Goal: Information Seeking & Learning: Find specific fact

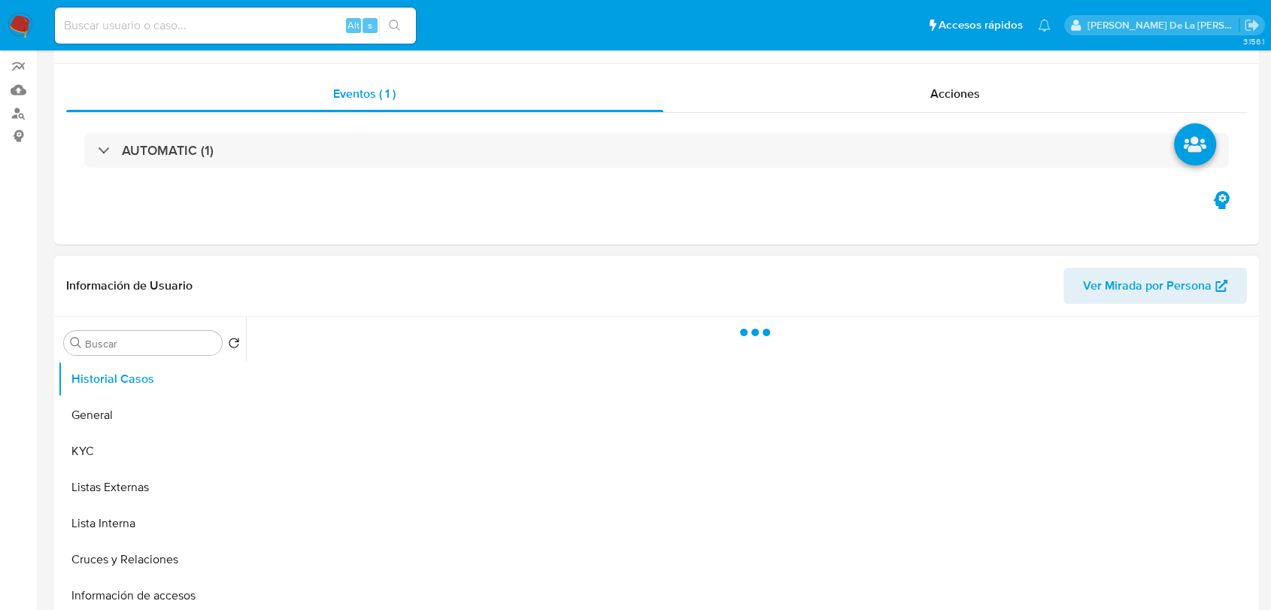
scroll to position [250, 0]
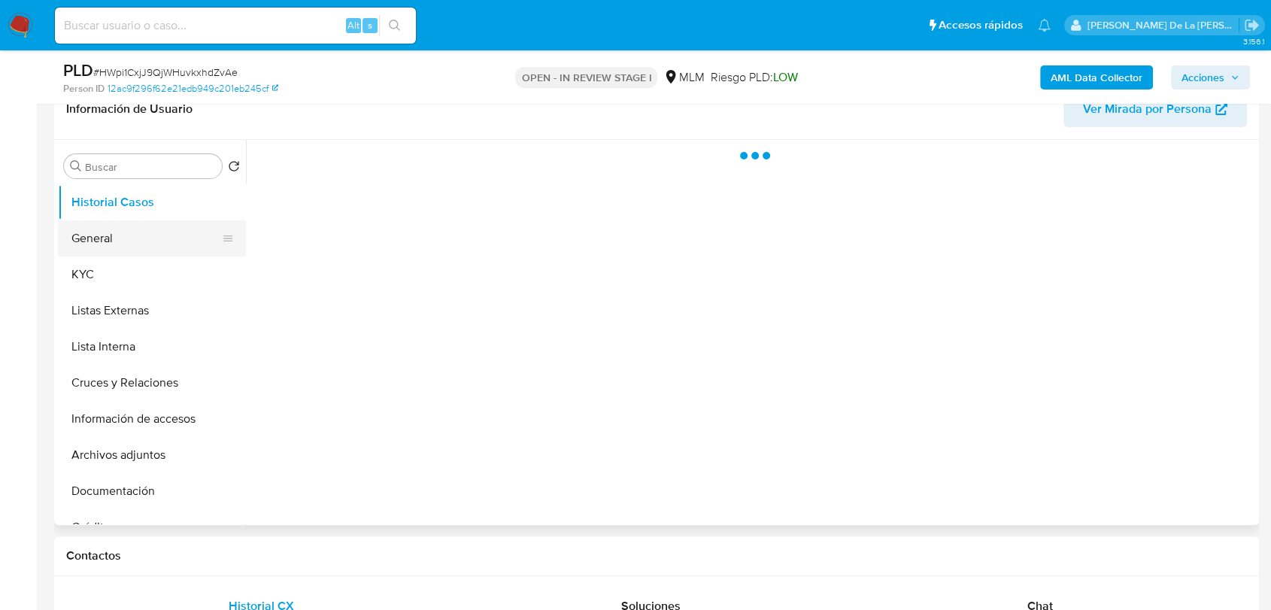
click at [132, 249] on button "General" at bounding box center [146, 238] width 176 height 36
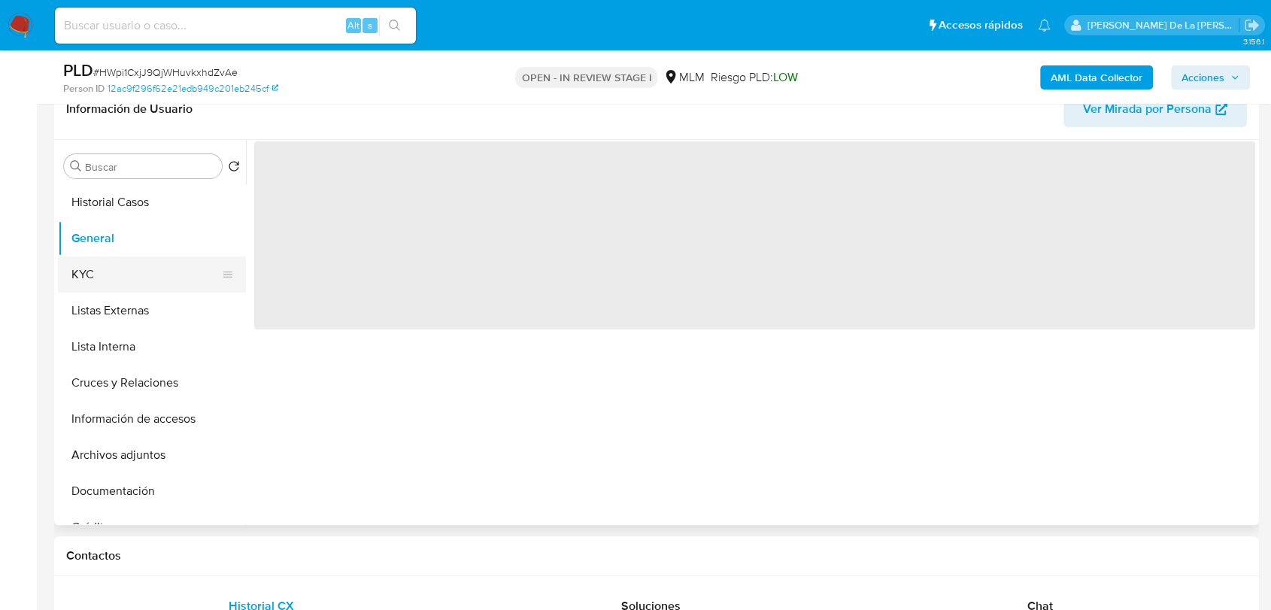
click at [118, 271] on button "KYC" at bounding box center [146, 274] width 176 height 36
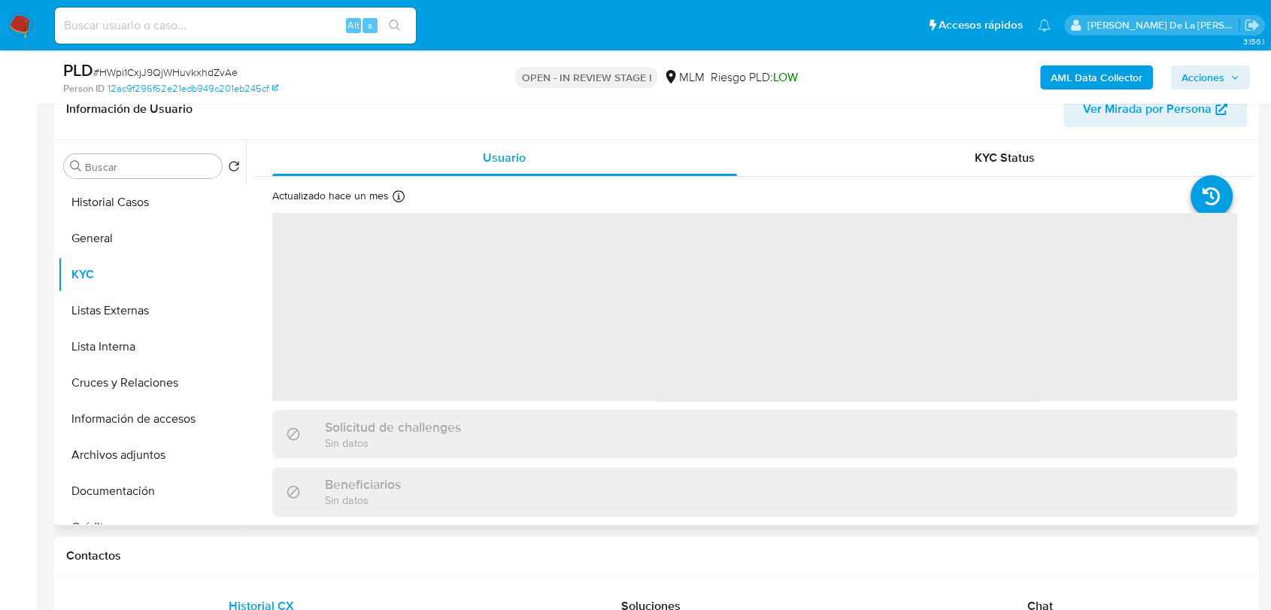
select select "10"
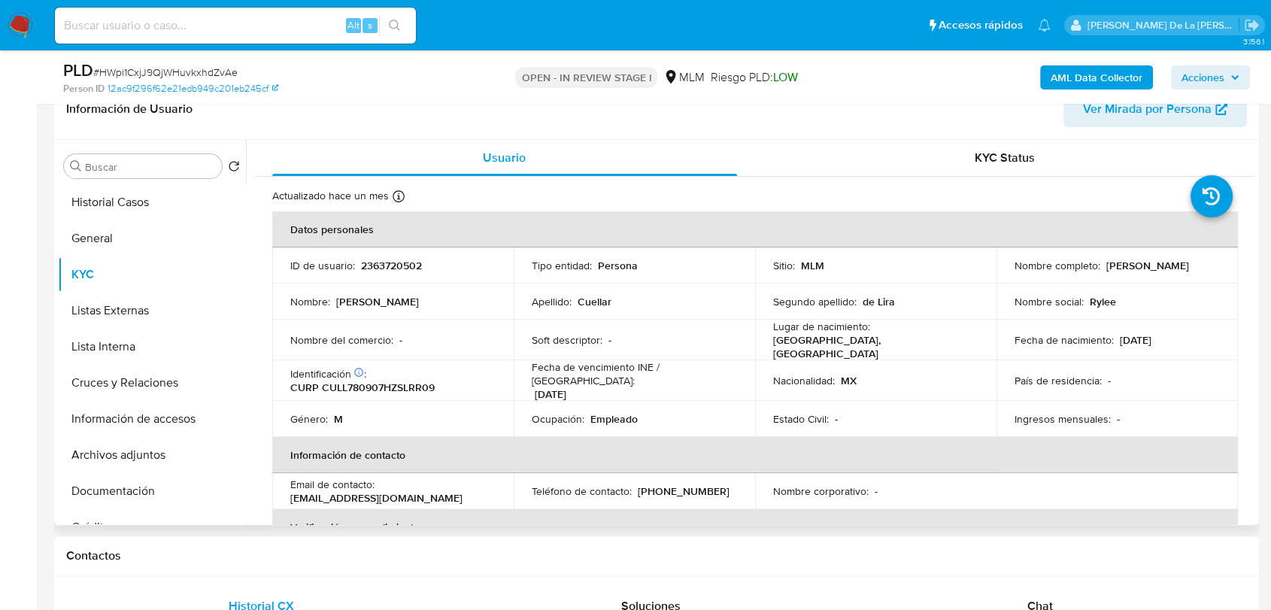
drag, startPoint x: 1006, startPoint y: 269, endPoint x: 1140, endPoint y: 271, distance: 133.9
click at [1140, 271] on td "Nombre completo : [PERSON_NAME]" at bounding box center [1117, 265] width 241 height 36
click at [1017, 284] on td "Nombre social : Rylee" at bounding box center [1117, 302] width 241 height 36
click at [1106, 272] on p "[PERSON_NAME]" at bounding box center [1147, 266] width 83 height 14
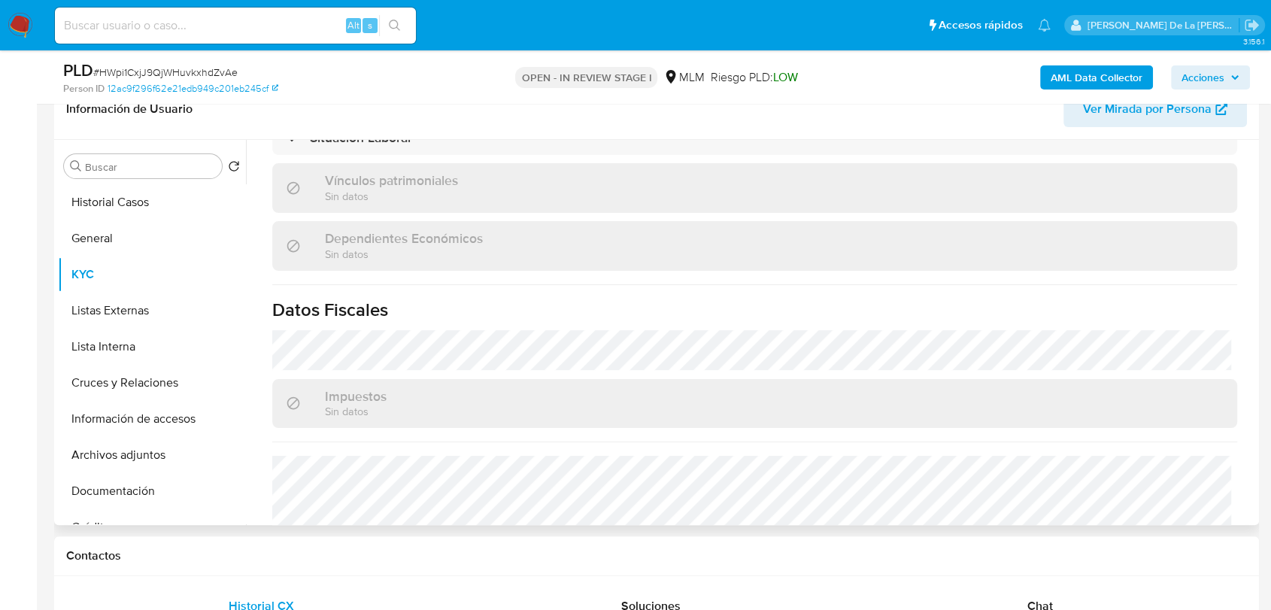
scroll to position [919, 0]
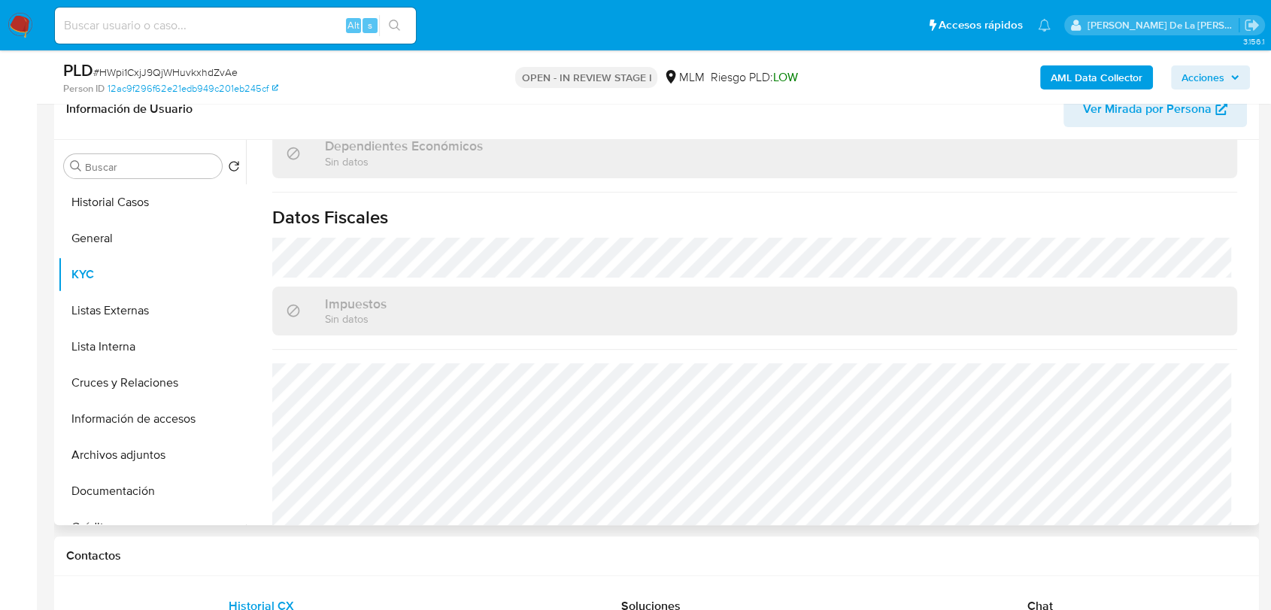
drag, startPoint x: 170, startPoint y: 417, endPoint x: 331, endPoint y: 389, distance: 163.5
click at [171, 417] on button "Información de accesos" at bounding box center [152, 419] width 188 height 36
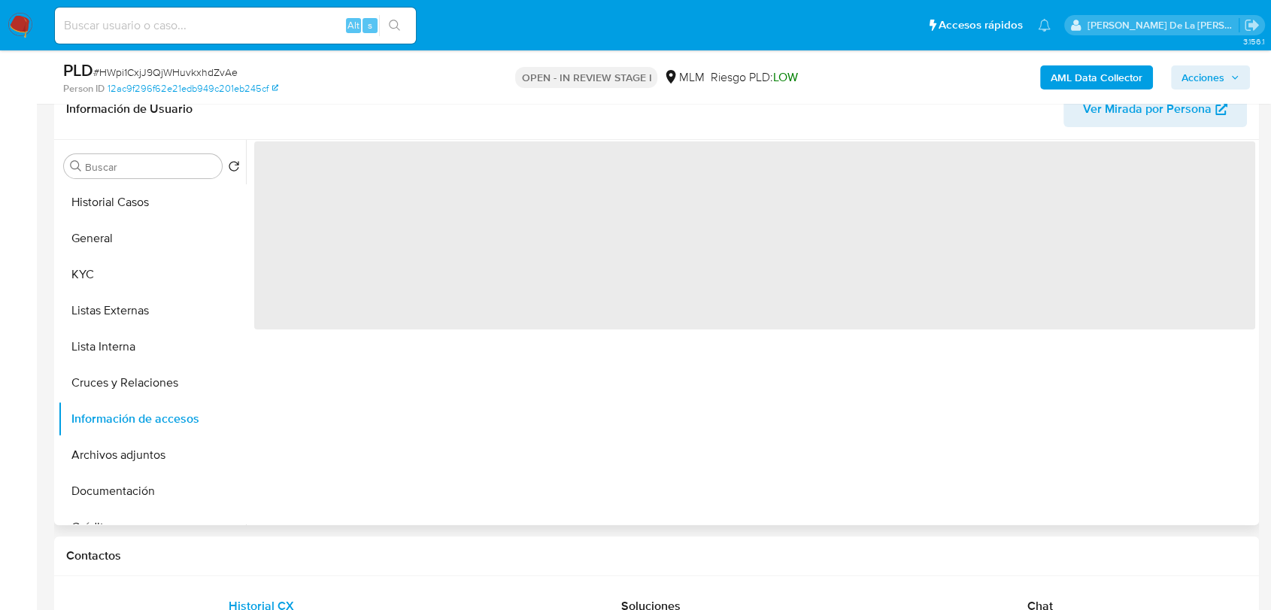
scroll to position [0, 0]
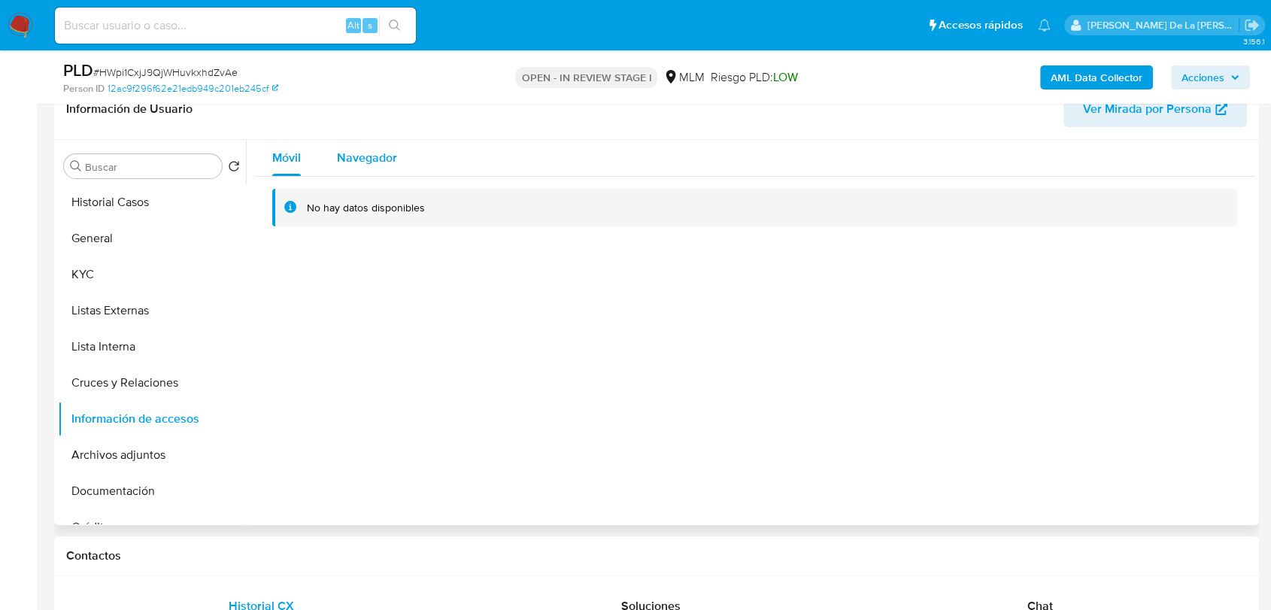
click at [372, 155] on span "Navegador" at bounding box center [367, 157] width 60 height 17
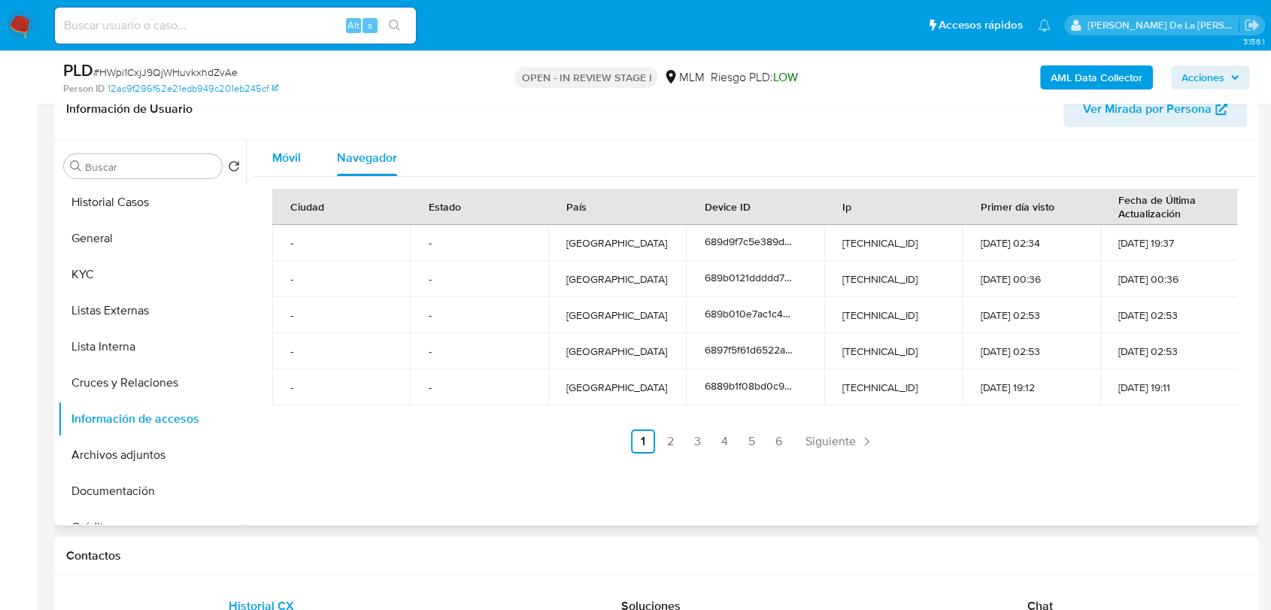
click at [297, 158] on span "Móvil" at bounding box center [286, 157] width 29 height 17
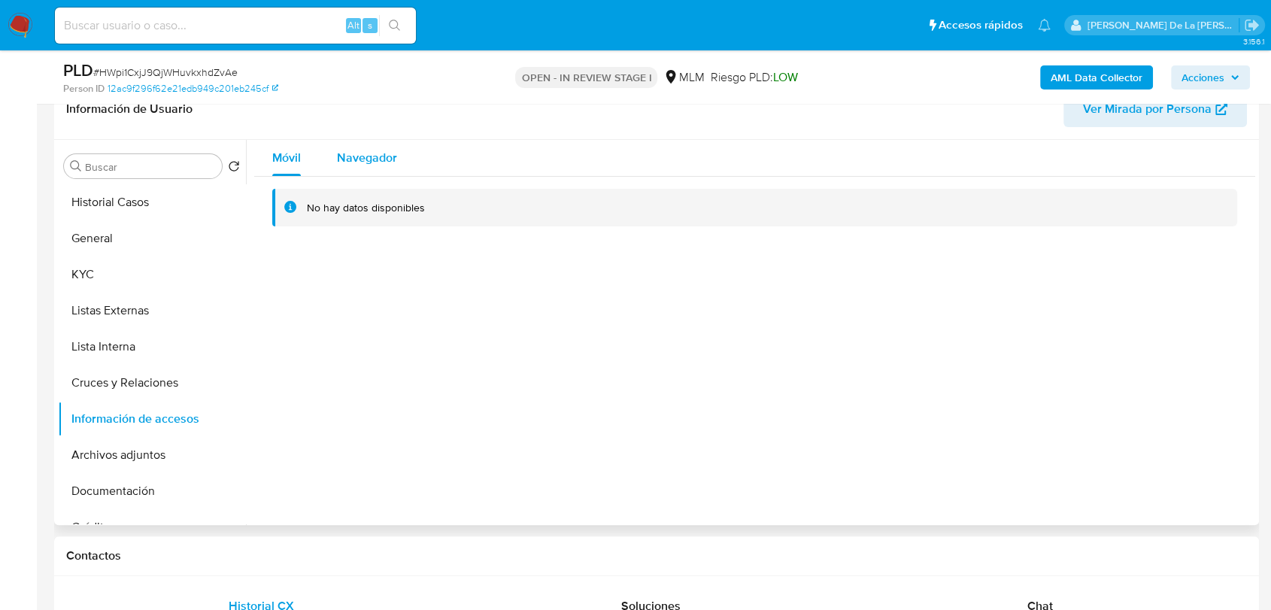
click at [363, 162] on span "Navegador" at bounding box center [367, 157] width 60 height 17
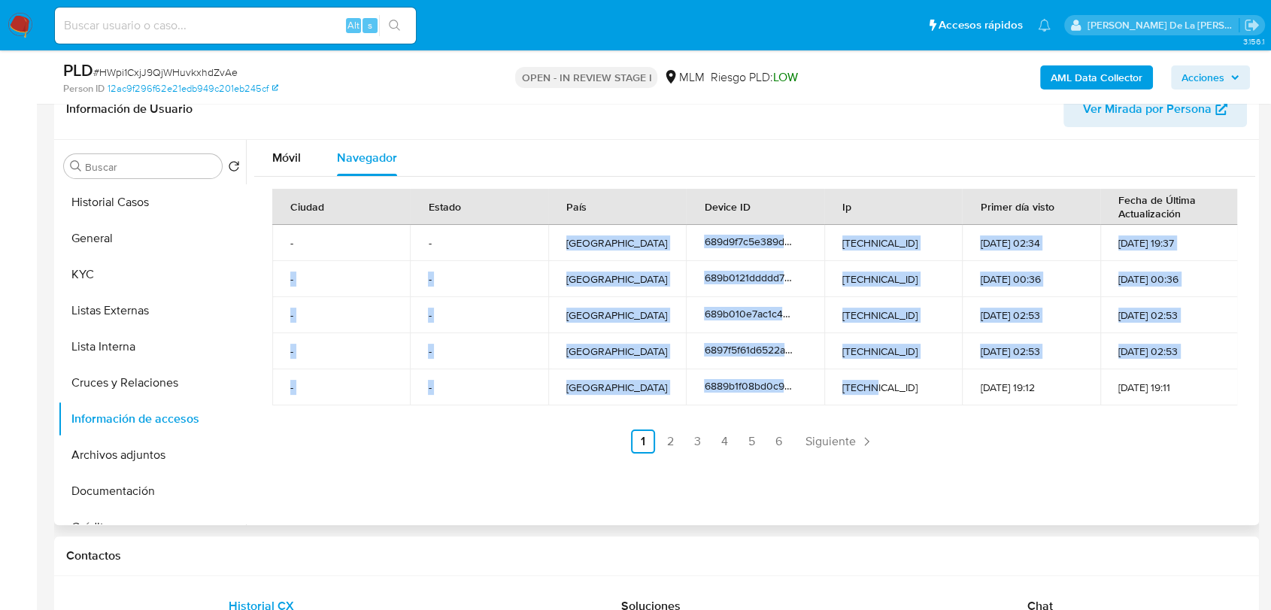
drag, startPoint x: 548, startPoint y: 246, endPoint x: 871, endPoint y: 384, distance: 351.1
click at [871, 384] on tbody "- - [GEOGRAPHIC_DATA] 689d9f7c5e389d126a3e18f4 [TECHNICAL_ID] [DATE] 02:34 [DAT…" at bounding box center [755, 315] width 966 height 181
click at [866, 378] on td "[TECHNICAL_ID]" at bounding box center [893, 387] width 138 height 36
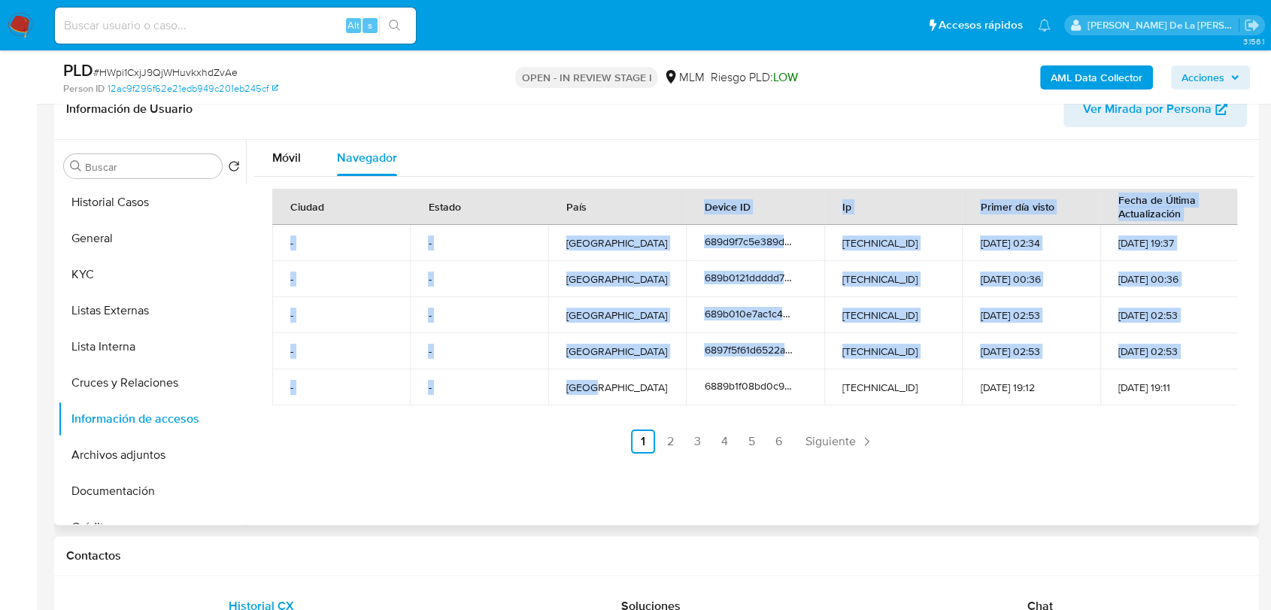
drag, startPoint x: 584, startPoint y: 223, endPoint x: 594, endPoint y: 366, distance: 142.5
click at [593, 379] on table "Ciudad Estado País Device ID Ip Primer día visto Fecha de Última Actualización …" at bounding box center [755, 297] width 966 height 217
drag, startPoint x: 594, startPoint y: 366, endPoint x: 606, endPoint y: 339, distance: 28.9
click at [595, 365] on td "[GEOGRAPHIC_DATA]" at bounding box center [617, 351] width 138 height 36
click at [554, 287] on td "[GEOGRAPHIC_DATA]" at bounding box center [617, 279] width 138 height 36
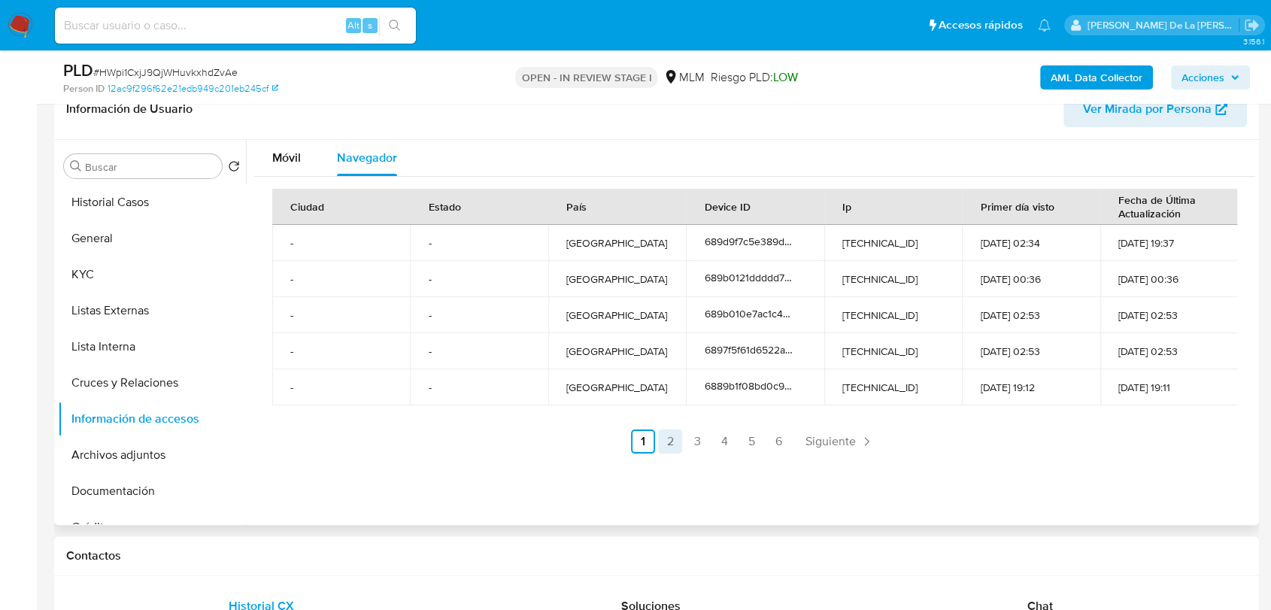
click at [668, 438] on link "2" at bounding box center [670, 441] width 24 height 24
click at [742, 435] on link "3" at bounding box center [738, 441] width 24 height 24
click at [765, 444] on link "4" at bounding box center [765, 441] width 24 height 24
drag, startPoint x: 785, startPoint y: 439, endPoint x: 794, endPoint y: 442, distance: 8.6
click at [788, 440] on link "5" at bounding box center [792, 441] width 24 height 24
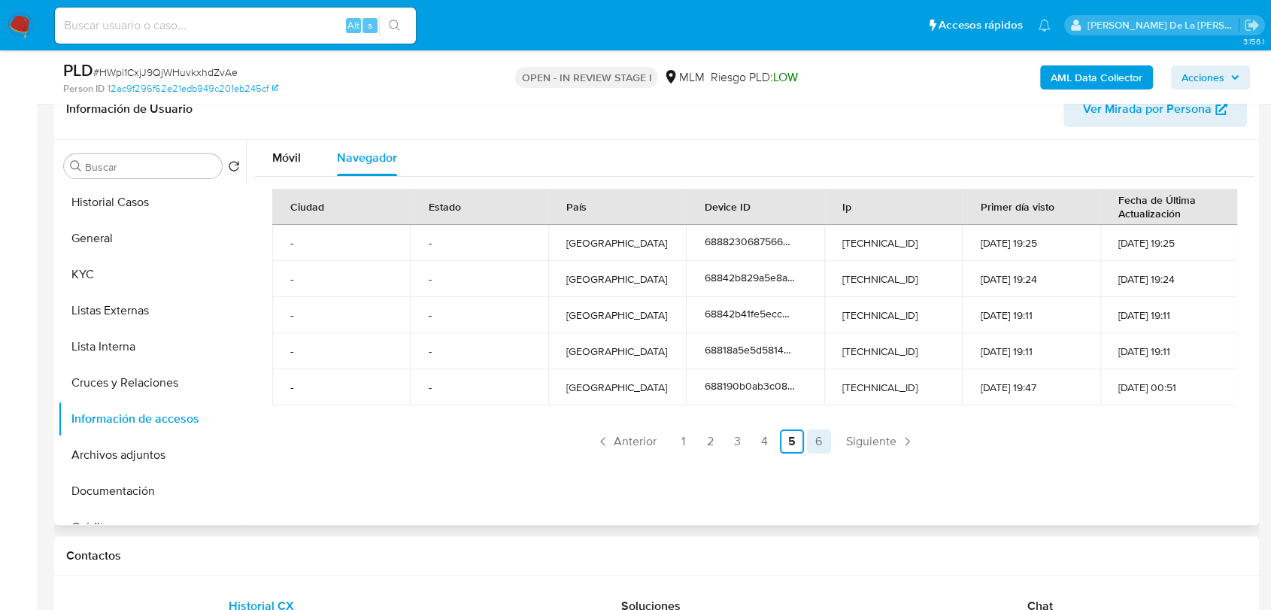
click at [816, 435] on link "6" at bounding box center [819, 441] width 24 height 24
click at [797, 438] on link "4" at bounding box center [809, 441] width 24 height 24
click at [764, 441] on link "4" at bounding box center [765, 441] width 24 height 24
click at [736, 439] on link "3" at bounding box center [738, 441] width 24 height 24
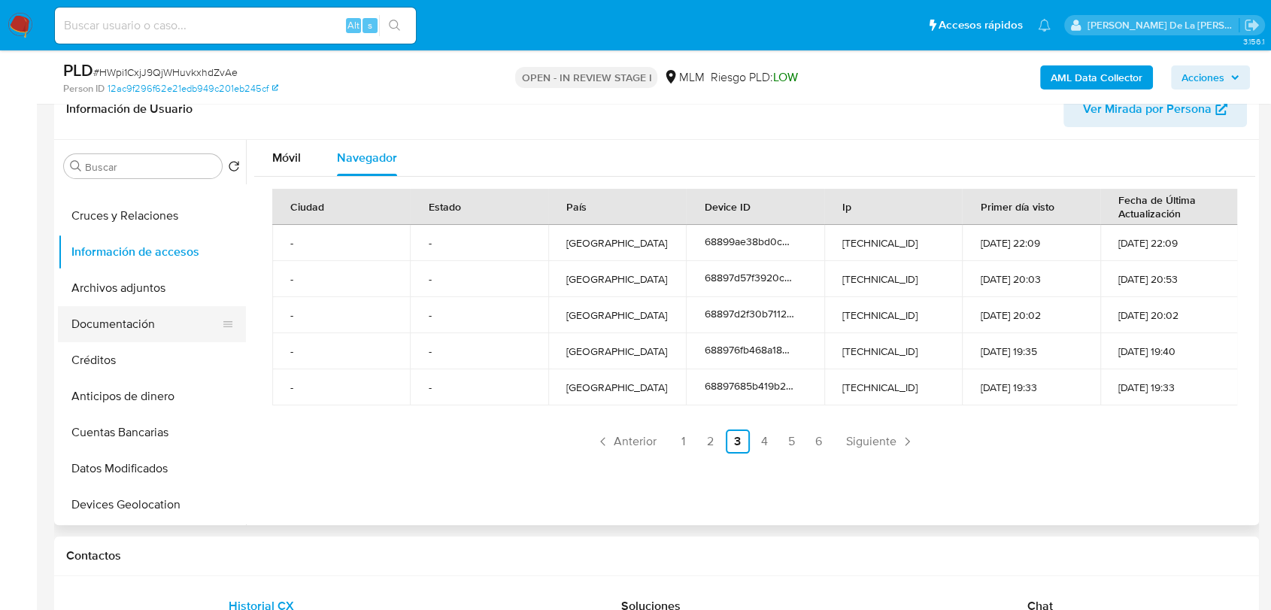
drag, startPoint x: 147, startPoint y: 313, endPoint x: 155, endPoint y: 314, distance: 7.6
click at [148, 314] on button "Documentación" at bounding box center [146, 324] width 176 height 36
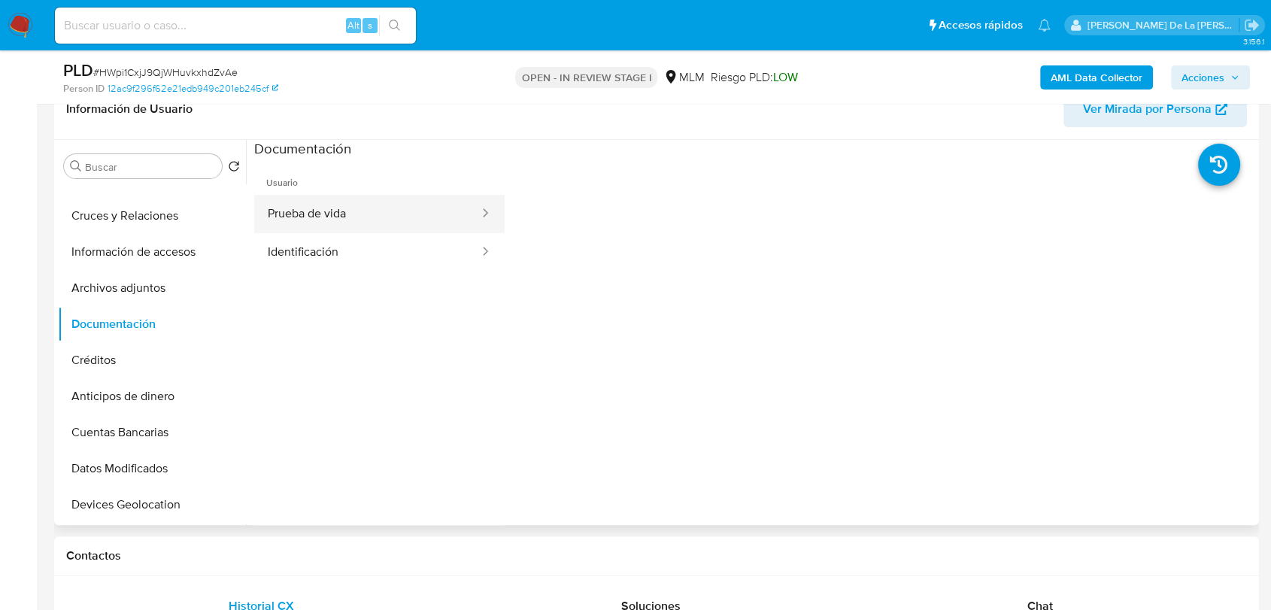
click at [372, 220] on button "Prueba de vida" at bounding box center [367, 214] width 226 height 38
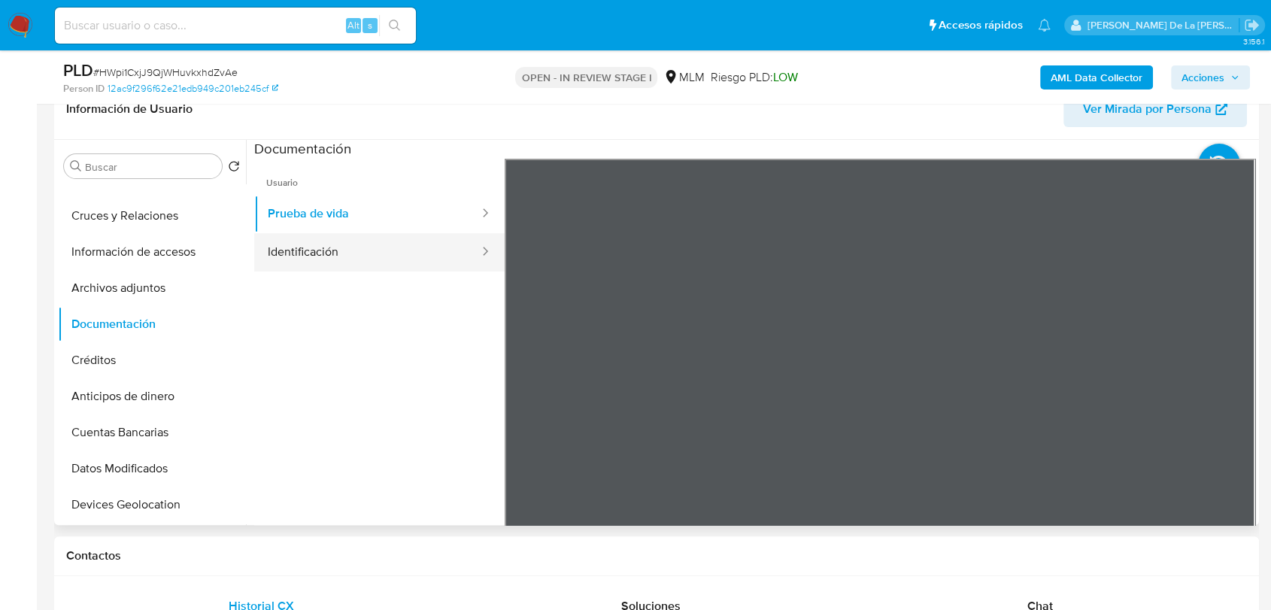
click at [304, 262] on button "Identificación" at bounding box center [367, 252] width 226 height 38
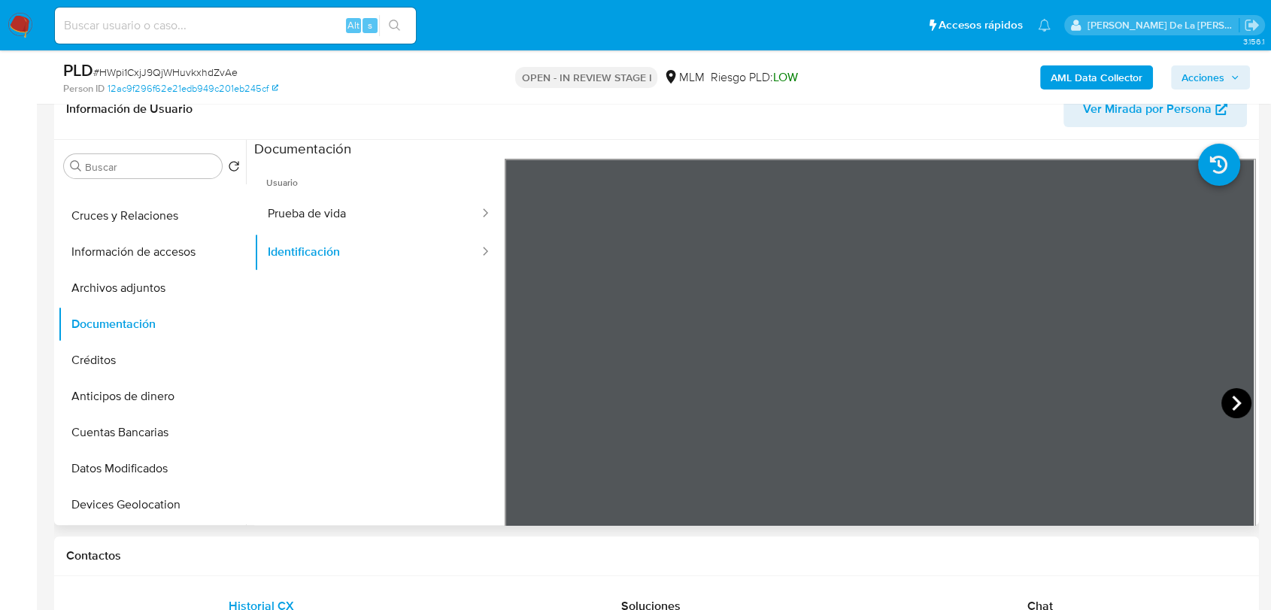
click at [1234, 396] on div at bounding box center [880, 405] width 751 height 493
click at [1234, 396] on icon at bounding box center [1237, 403] width 30 height 30
click at [525, 399] on icon at bounding box center [523, 403] width 30 height 30
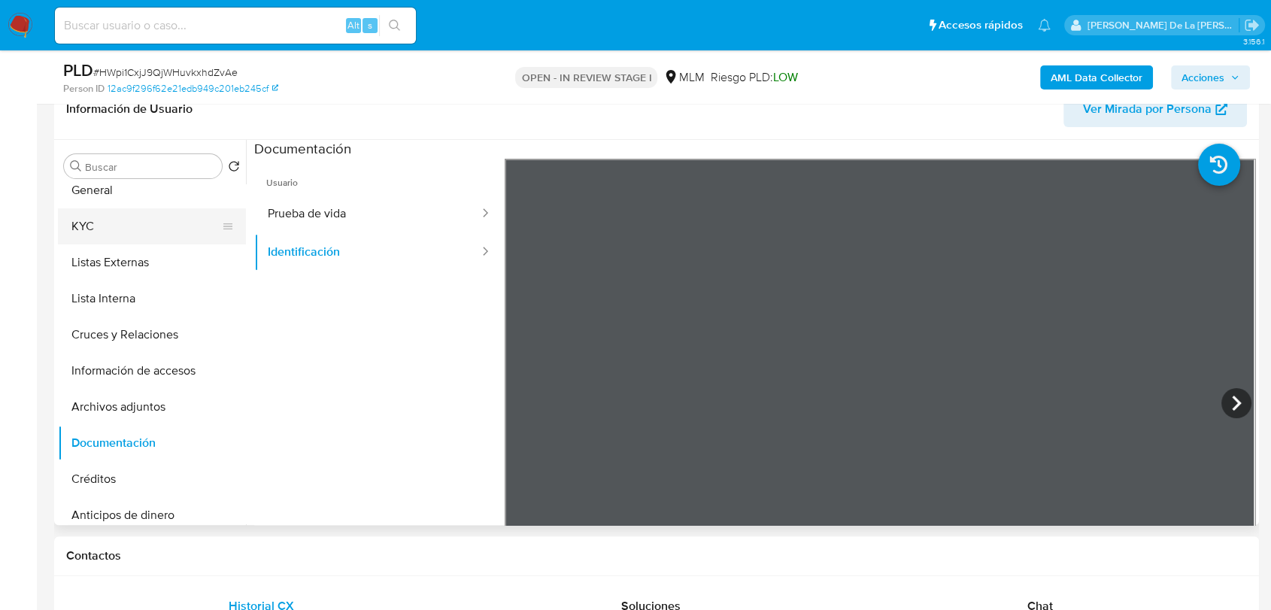
scroll to position [0, 0]
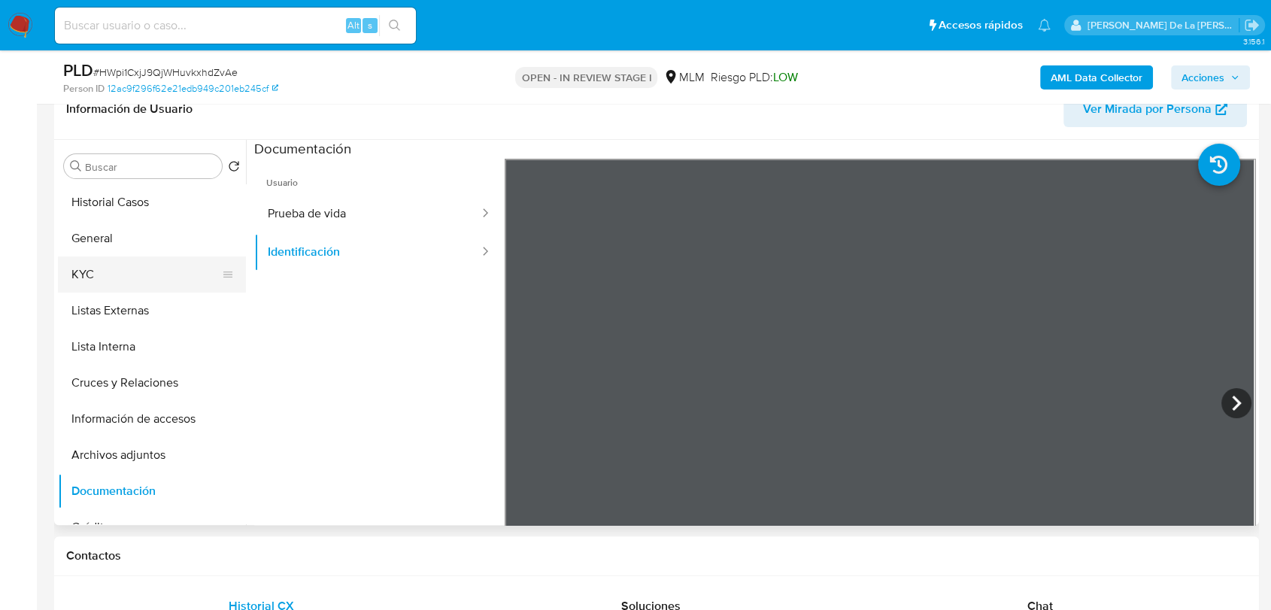
click at [141, 288] on button "KYC" at bounding box center [146, 274] width 176 height 36
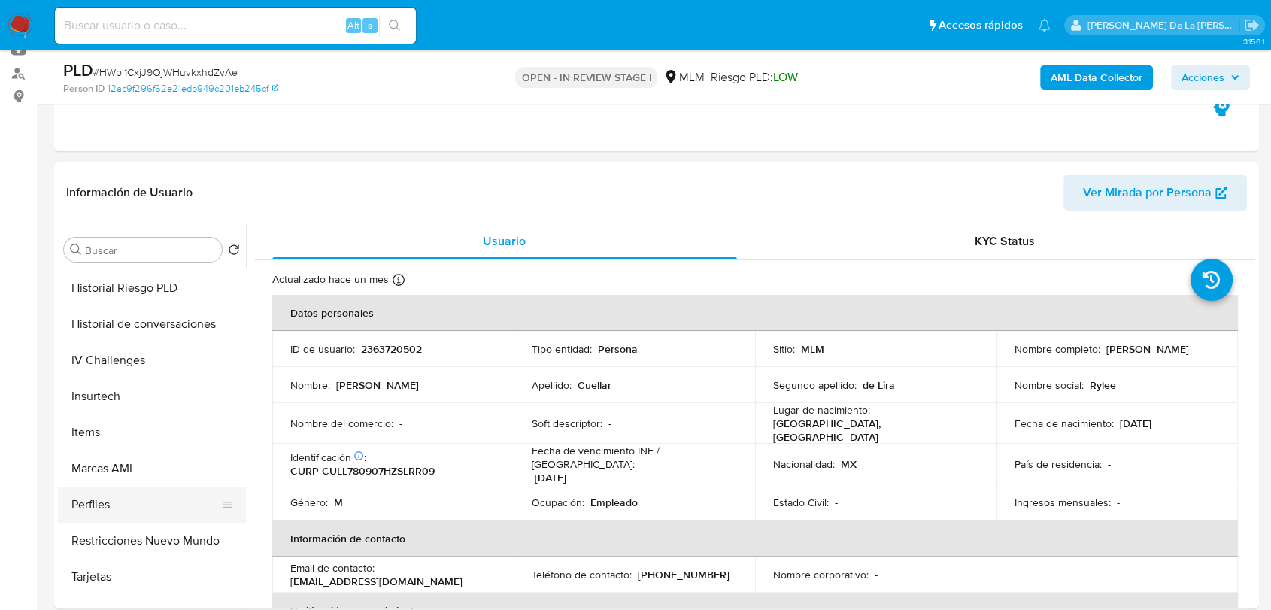
scroll to position [636, 0]
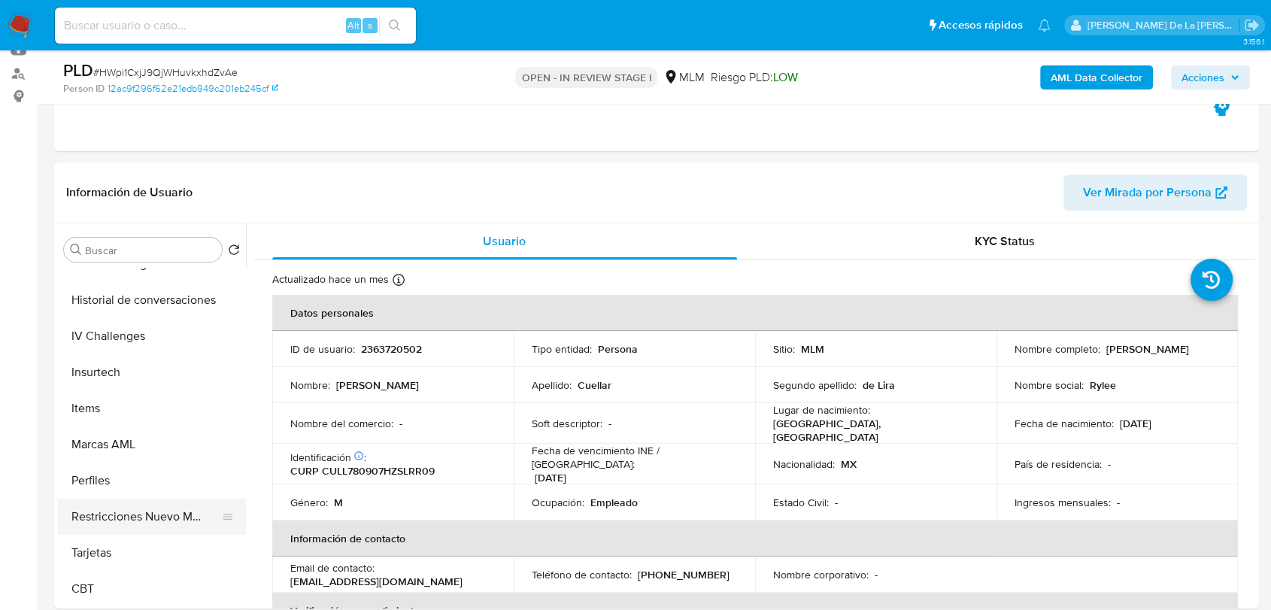
click at [154, 509] on button "Restricciones Nuevo Mundo" at bounding box center [146, 517] width 176 height 36
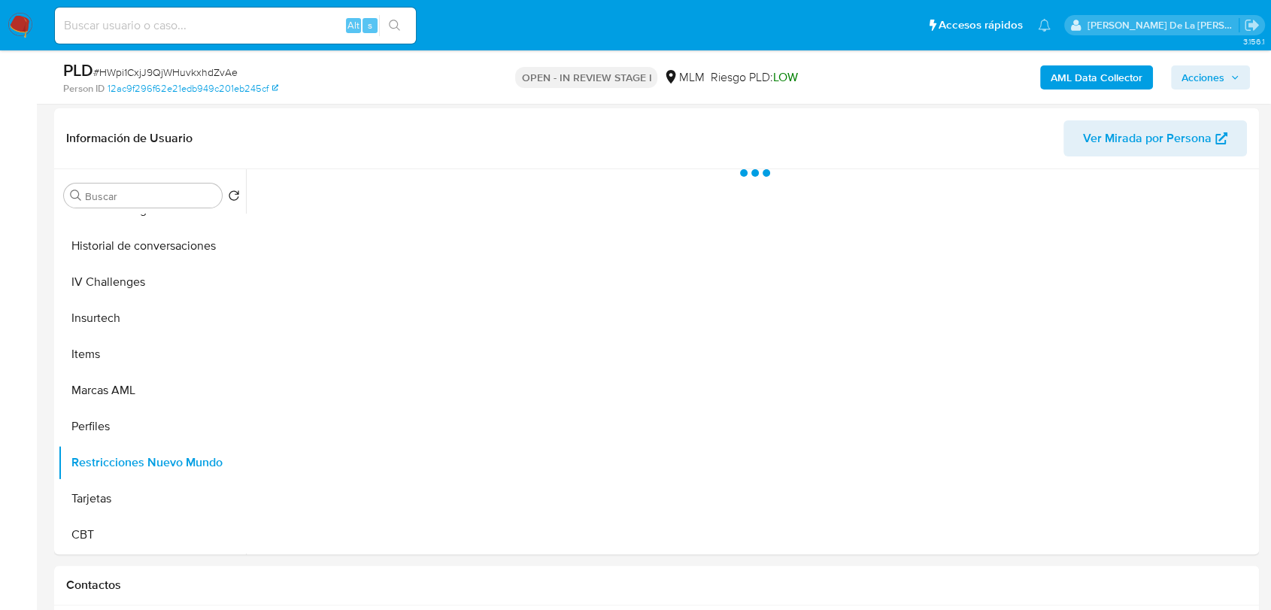
scroll to position [250, 0]
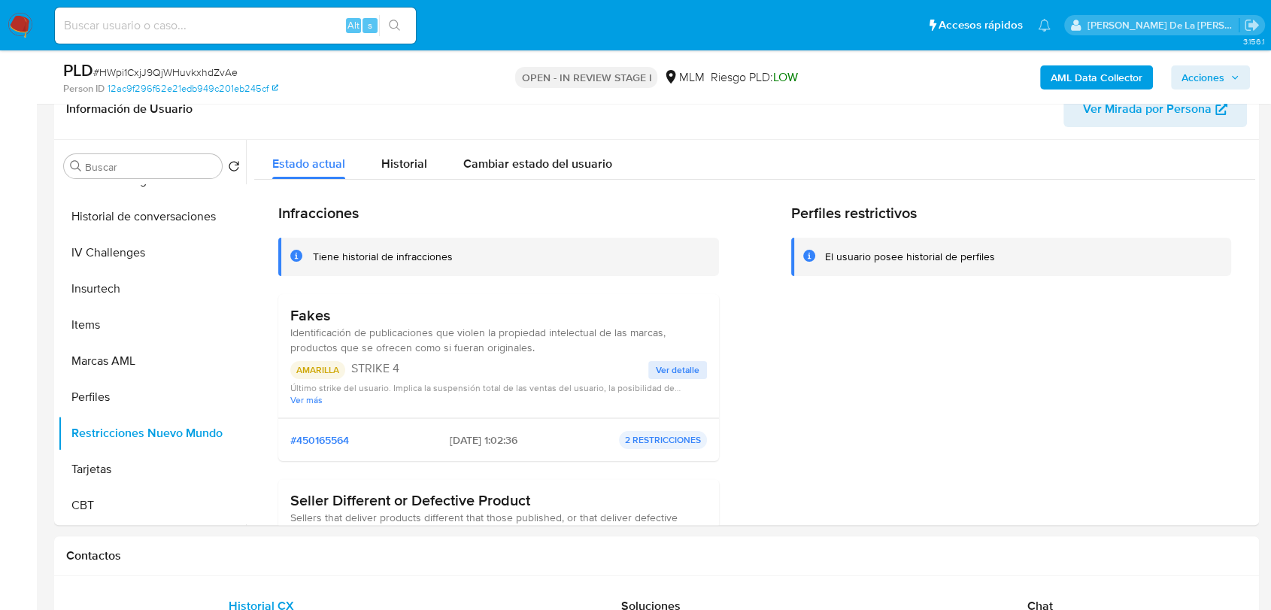
drag, startPoint x: 384, startPoint y: 346, endPoint x: 591, endPoint y: 338, distance: 207.0
click at [591, 338] on span "Identificación de publicaciones que violen la propiedad intelectual de las marc…" at bounding box center [477, 340] width 375 height 30
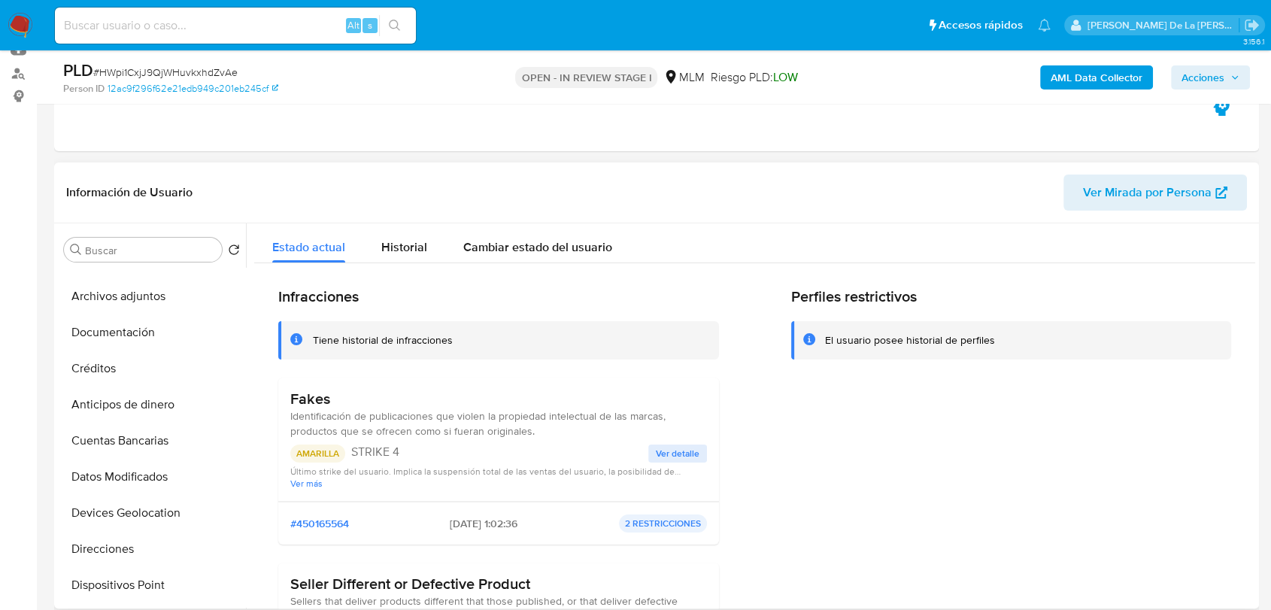
scroll to position [50, 0]
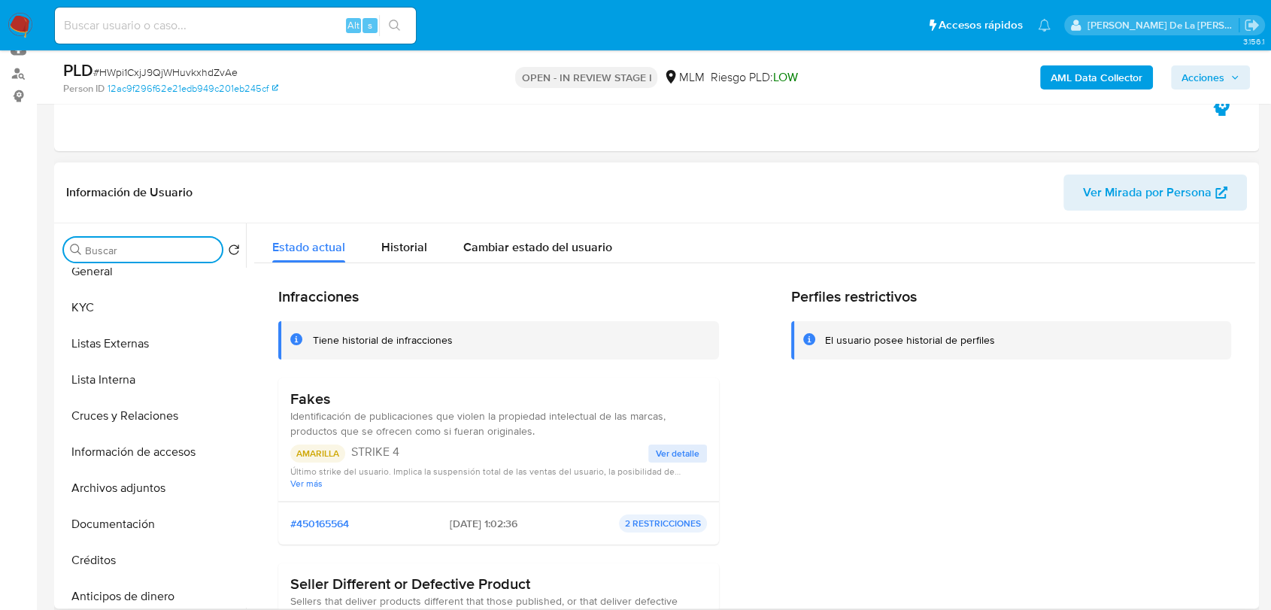
click at [117, 246] on input "Buscar" at bounding box center [150, 251] width 131 height 14
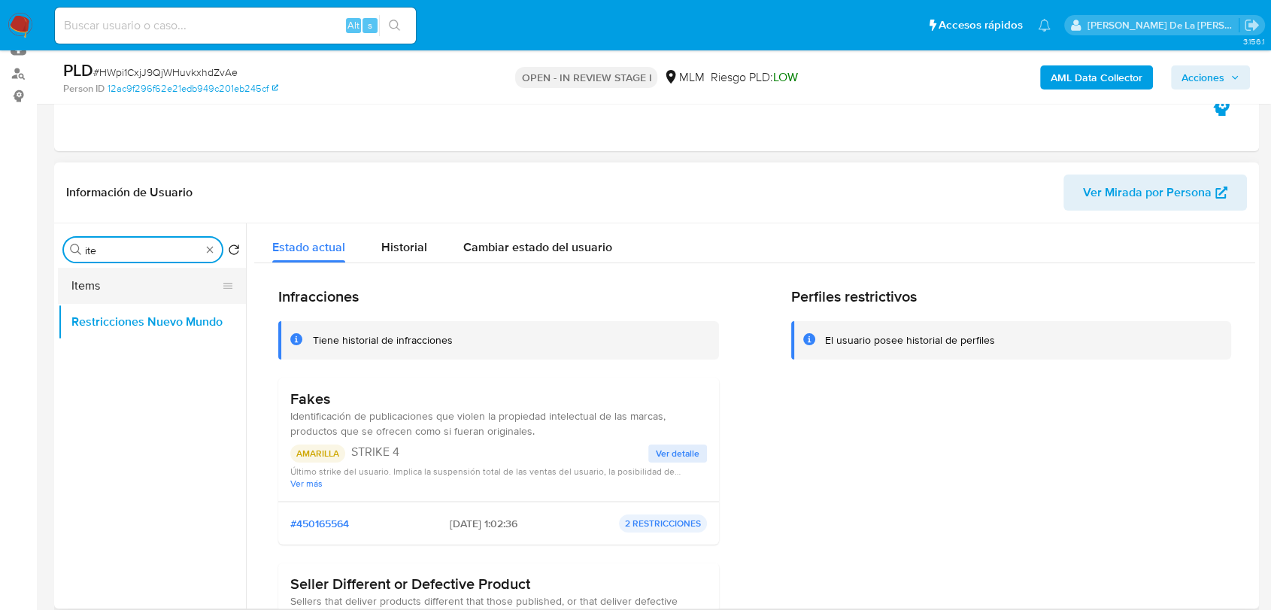
type input "ite"
click at [116, 274] on button "Items" at bounding box center [146, 286] width 176 height 36
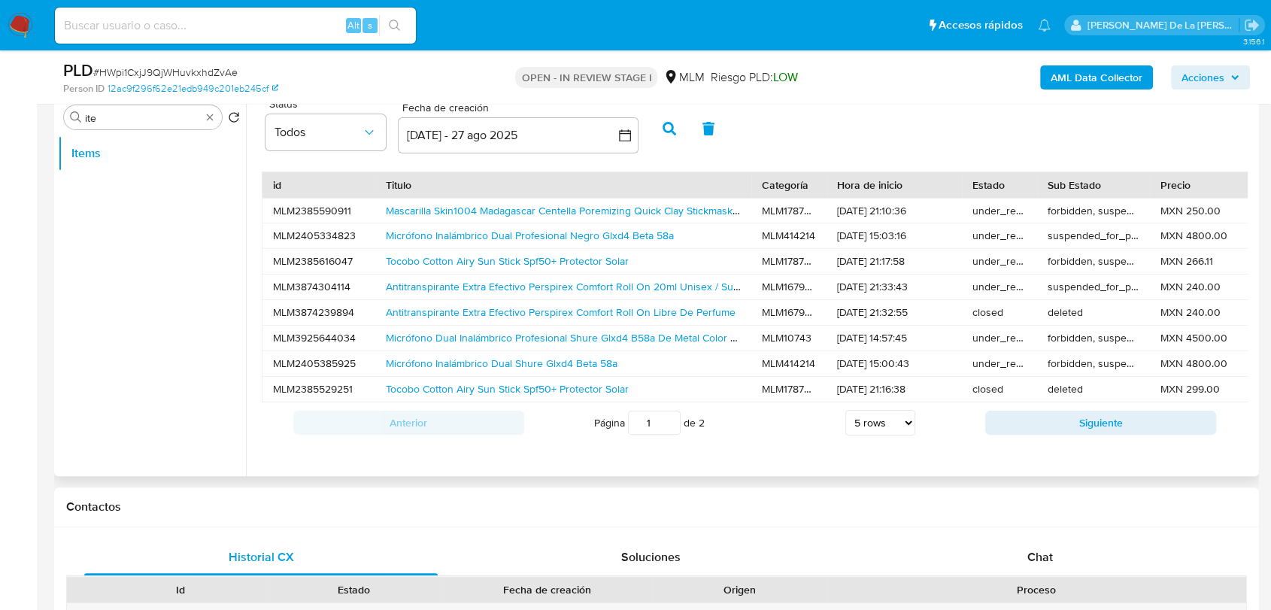
scroll to position [334, 0]
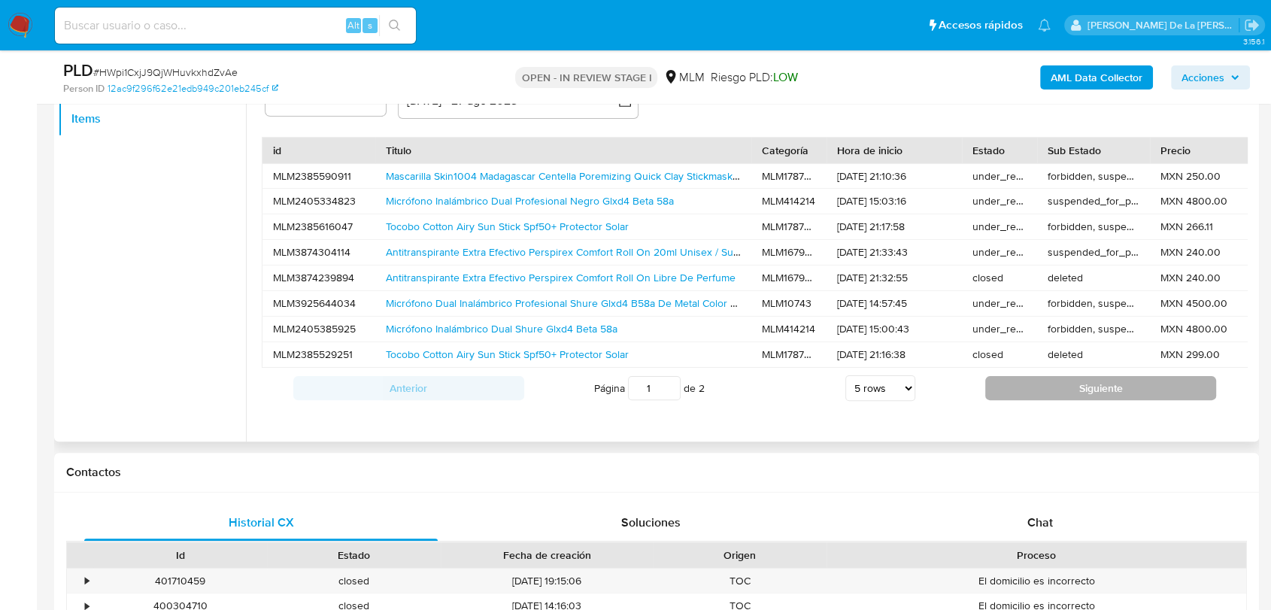
click at [1079, 400] on button "Siguiente" at bounding box center [1100, 388] width 231 height 24
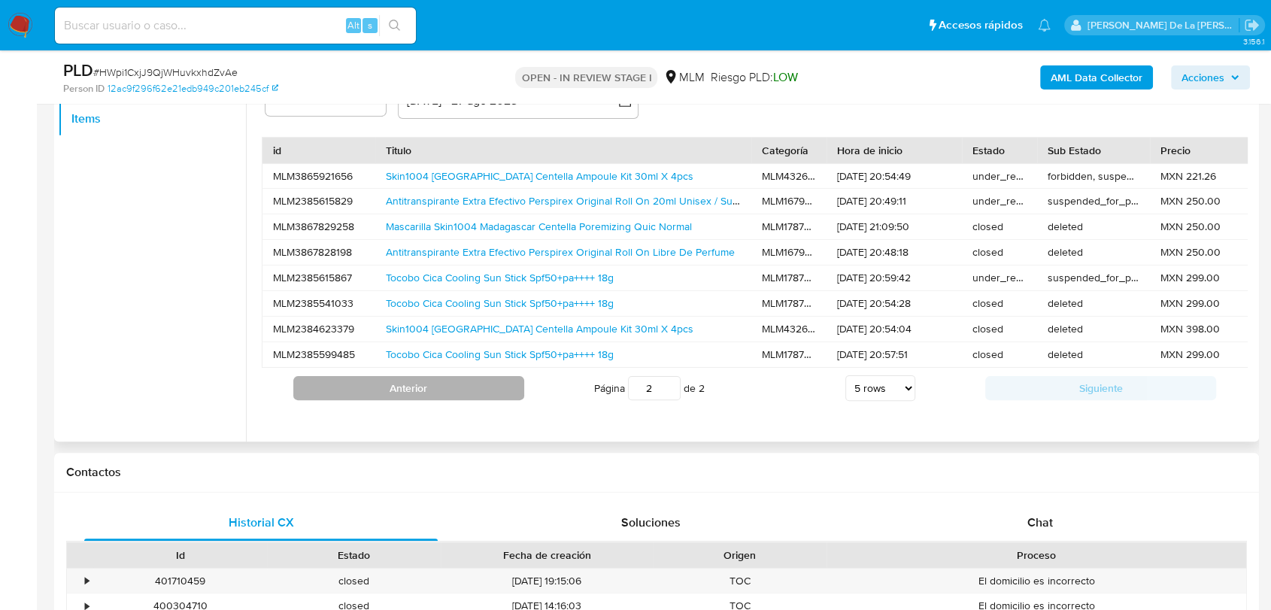
click at [421, 400] on button "Anterior" at bounding box center [408, 388] width 231 height 24
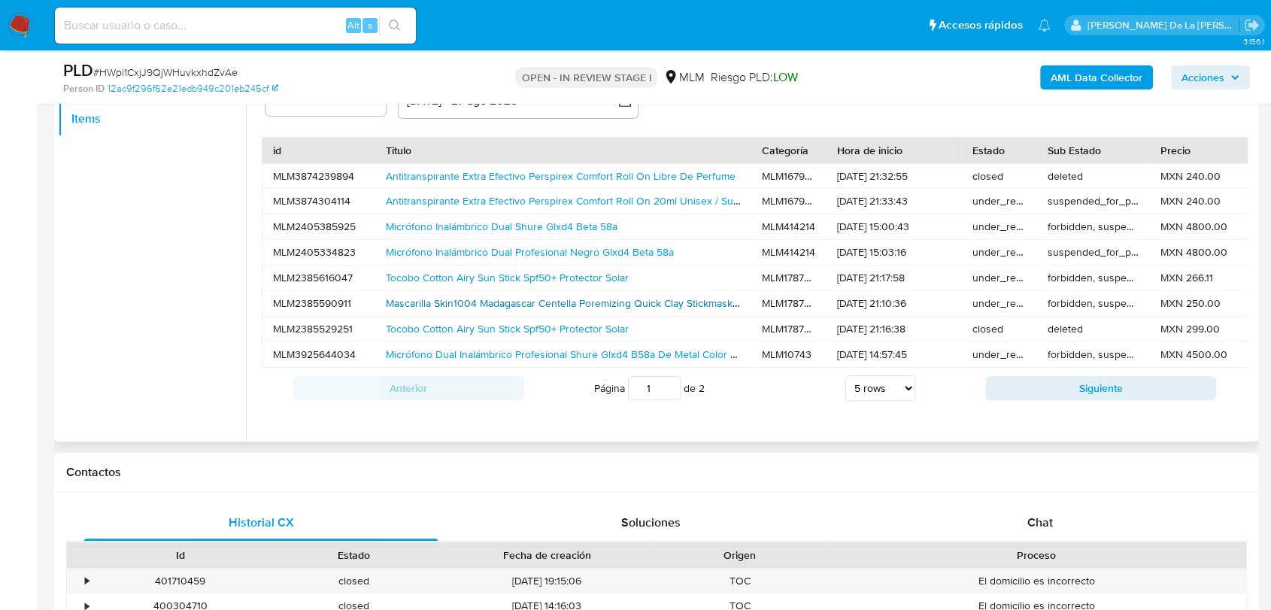
click at [472, 307] on link "Mascarilla Skin1004 Madagascar Centella Poremizing Quick Clay Stickmask Tipo [P…" at bounding box center [630, 303] width 489 height 15
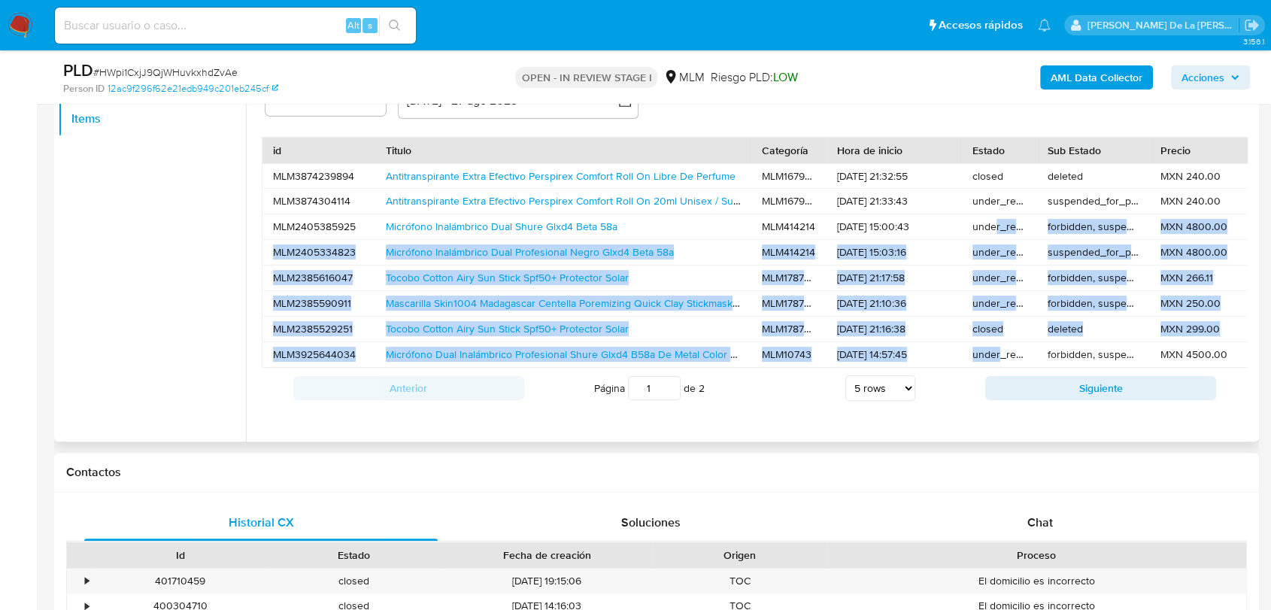
drag, startPoint x: 995, startPoint y: 259, endPoint x: 999, endPoint y: 370, distance: 111.4
click at [999, 368] on div "id Titulo Categoría Hora de inicio Estado Sub Estado Precio Acepta [PERSON_NAME…" at bounding box center [755, 252] width 986 height 231
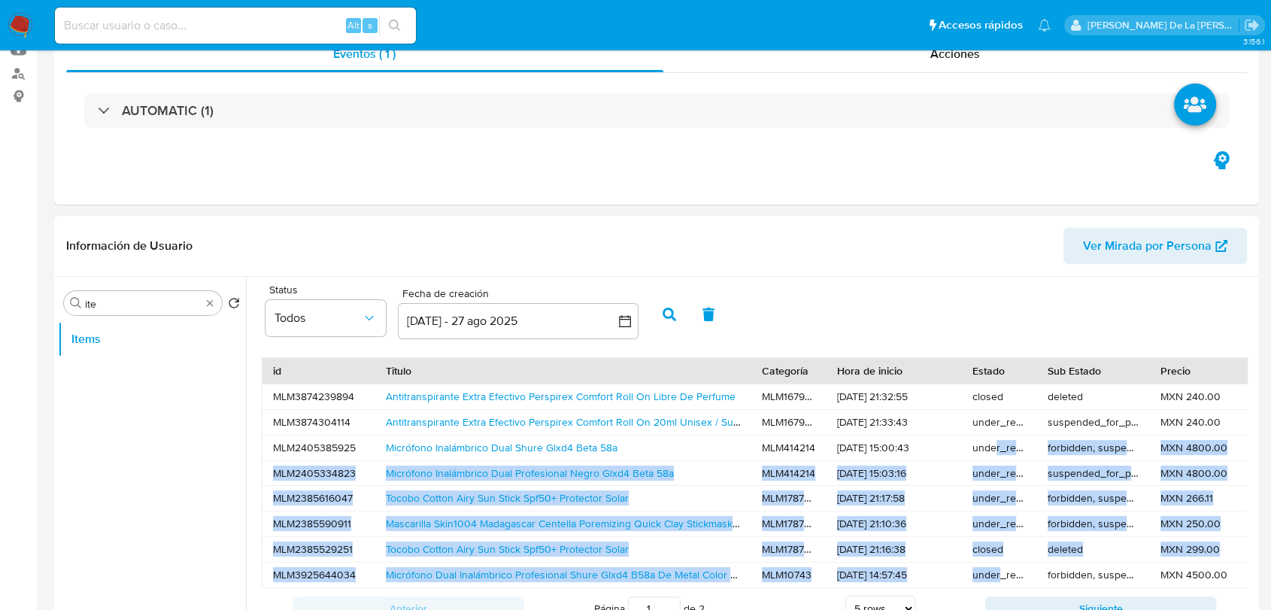
scroll to position [250, 0]
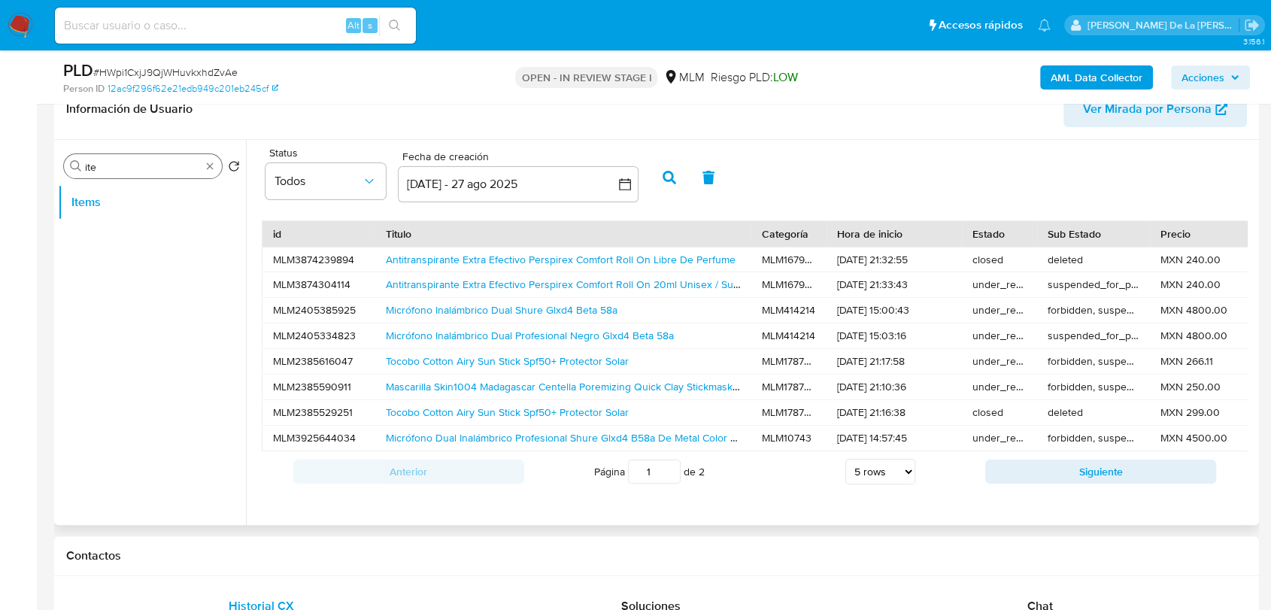
click at [213, 156] on div "Buscar ite" at bounding box center [143, 166] width 158 height 24
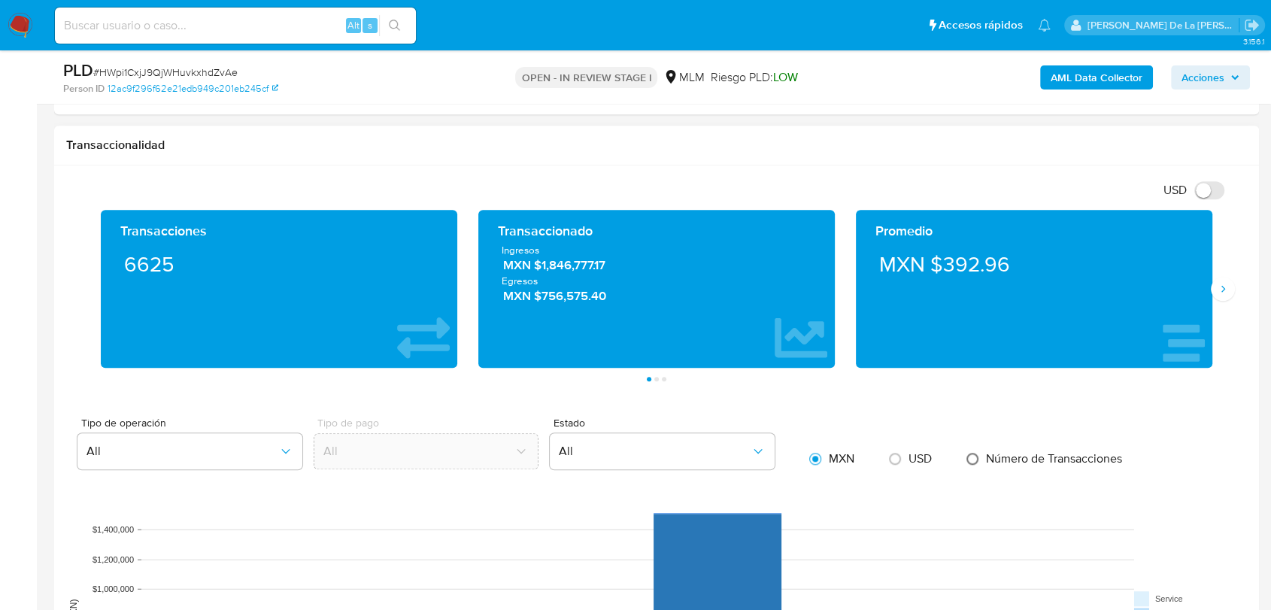
scroll to position [919, 0]
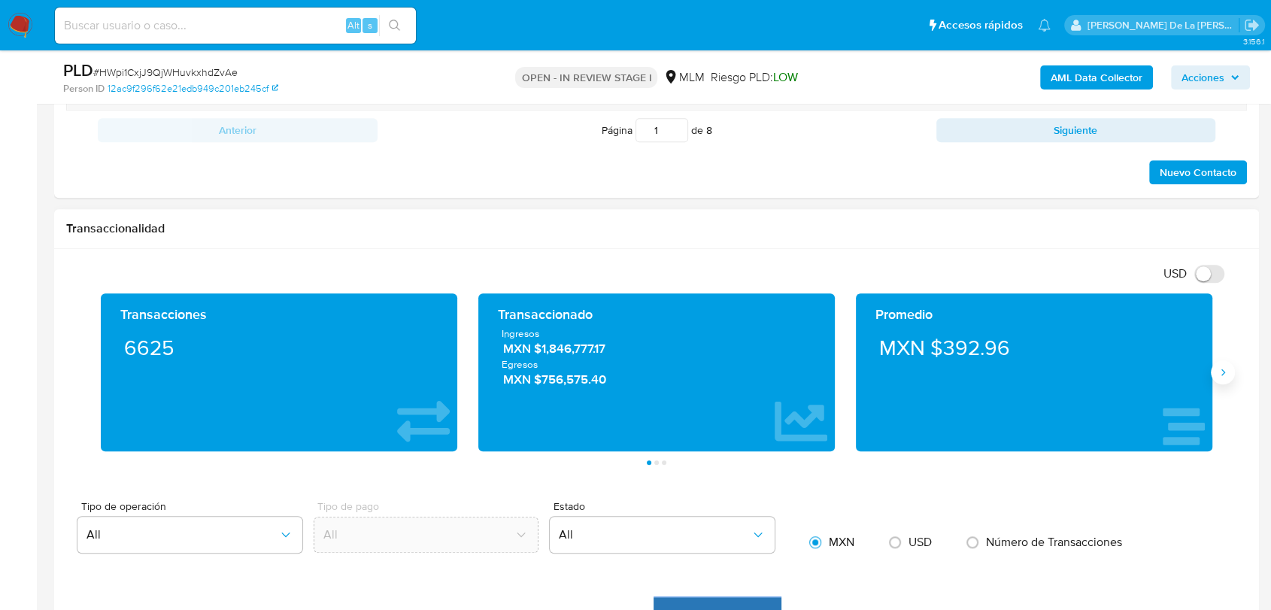
click at [1221, 373] on icon "Siguiente" at bounding box center [1223, 372] width 12 height 12
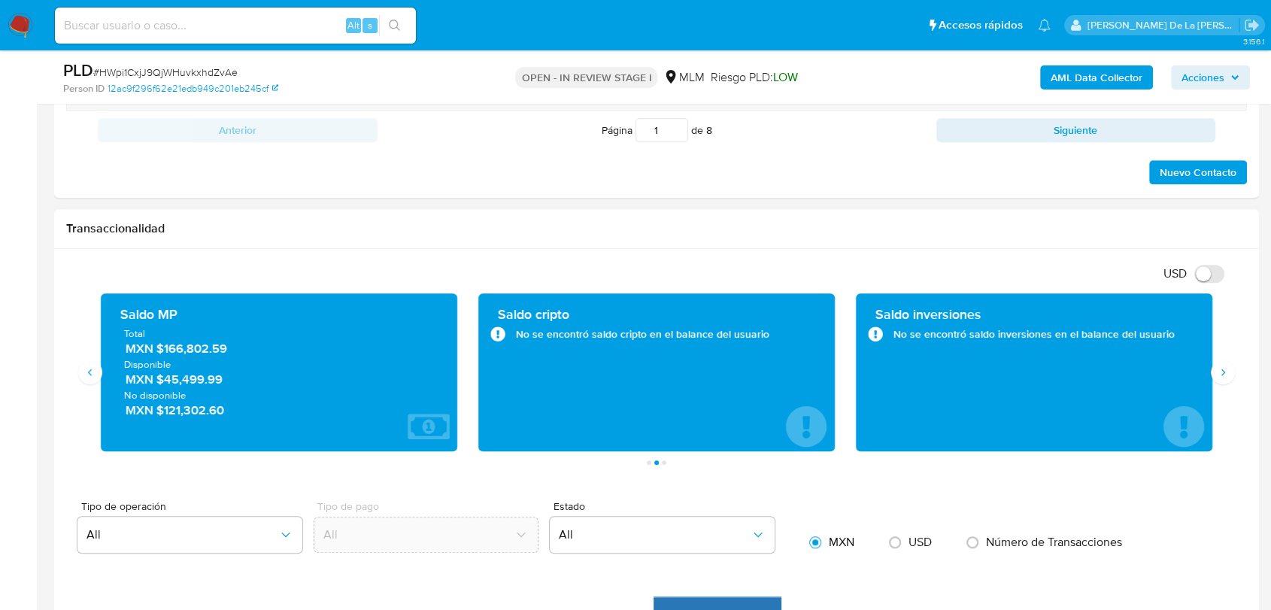
drag, startPoint x: 257, startPoint y: 352, endPoint x: 134, endPoint y: 354, distance: 123.4
click at [134, 354] on span "MXN $166,802.59" at bounding box center [280, 348] width 308 height 17
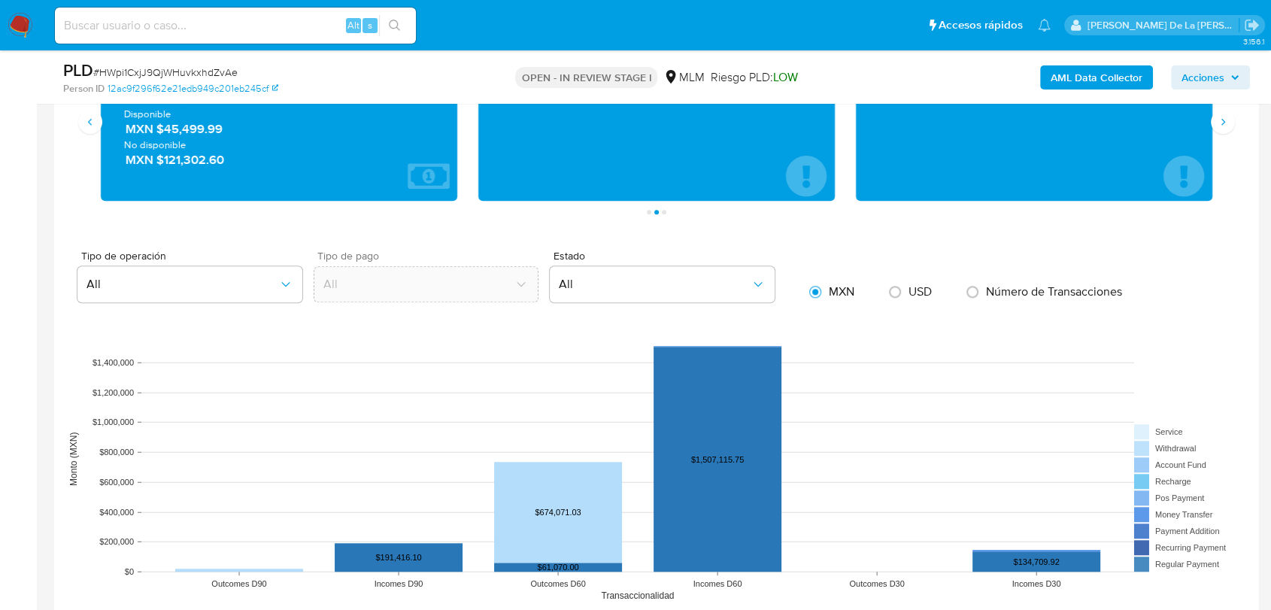
scroll to position [1003, 0]
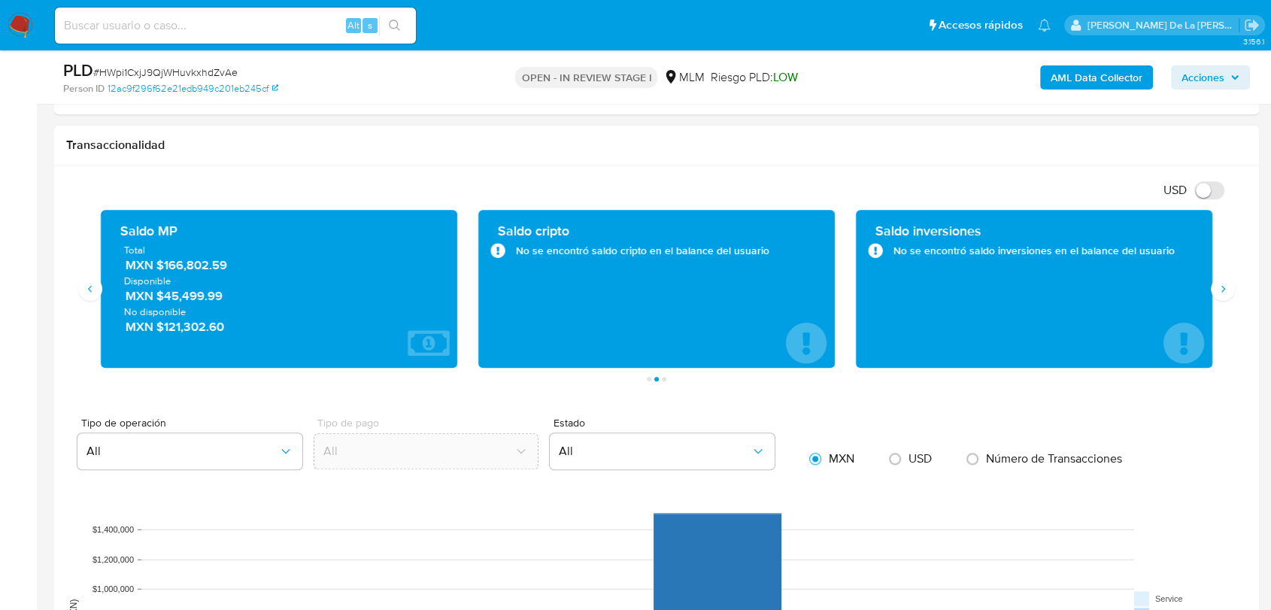
drag, startPoint x: 219, startPoint y: 299, endPoint x: 129, endPoint y: 303, distance: 89.6
click at [129, 303] on div "Total MXN $166,802.59 Disponible MXN $45,499.99 No disponible MXN $121,302.60" at bounding box center [279, 289] width 332 height 92
drag, startPoint x: 120, startPoint y: 335, endPoint x: 257, endPoint y: 335, distance: 137.6
click at [256, 335] on div "Saldo MP Total MXN $166,802.59 Disponible MXN $45,499.99 No disponible MXN $121…" at bounding box center [279, 289] width 332 height 134
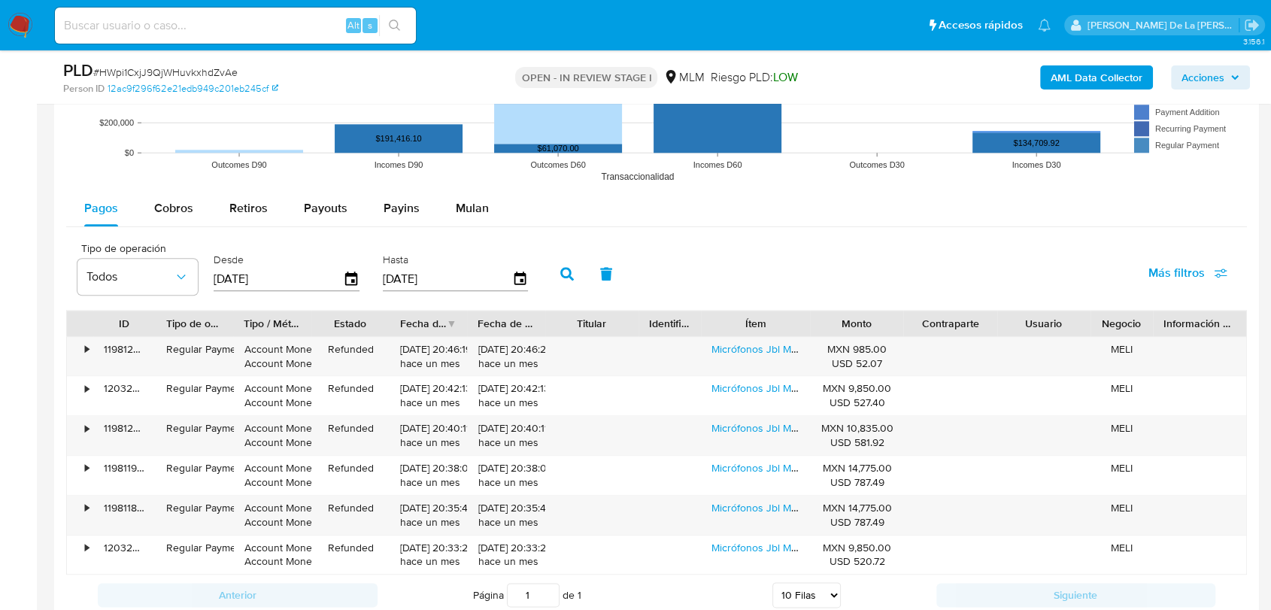
scroll to position [1588, 0]
click at [172, 164] on rect at bounding box center [656, 40] width 1181 height 301
click at [169, 184] on rect at bounding box center [656, 40] width 1181 height 301
click at [176, 200] on span "Cobros" at bounding box center [173, 208] width 39 height 17
select select "10"
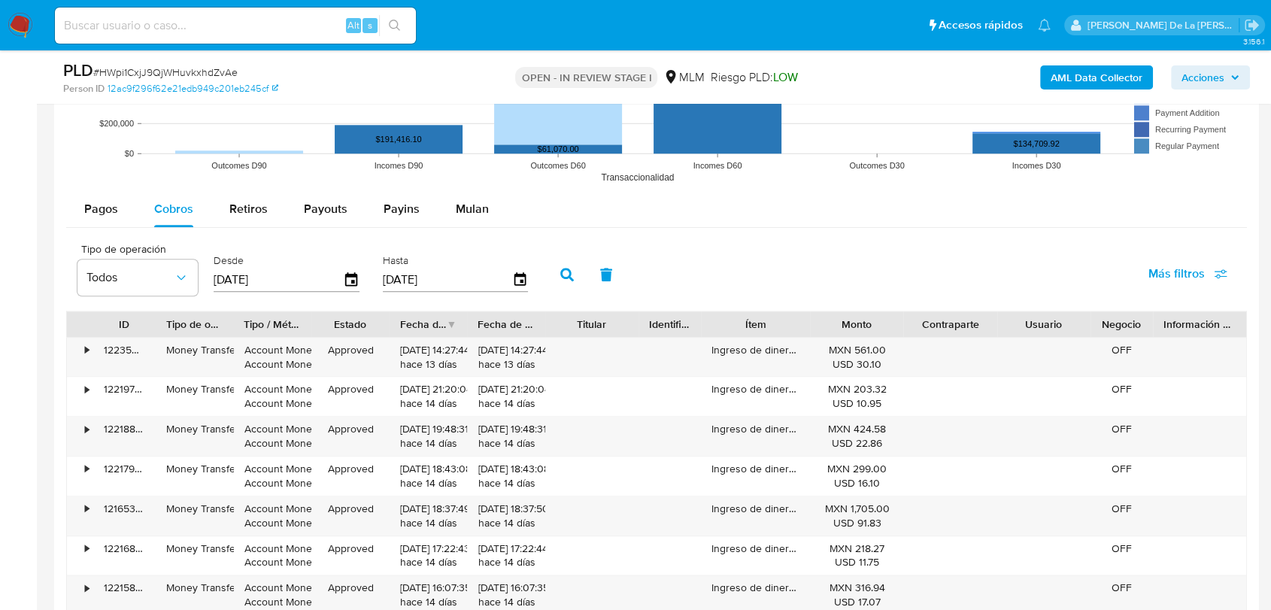
click at [83, 228] on div "Pagos Cobros Retiros Payouts Payins Mulan Tipo de operación Todos Desde [DATE] …" at bounding box center [656, 483] width 1181 height 584
click at [95, 219] on div "Pagos" at bounding box center [101, 209] width 34 height 36
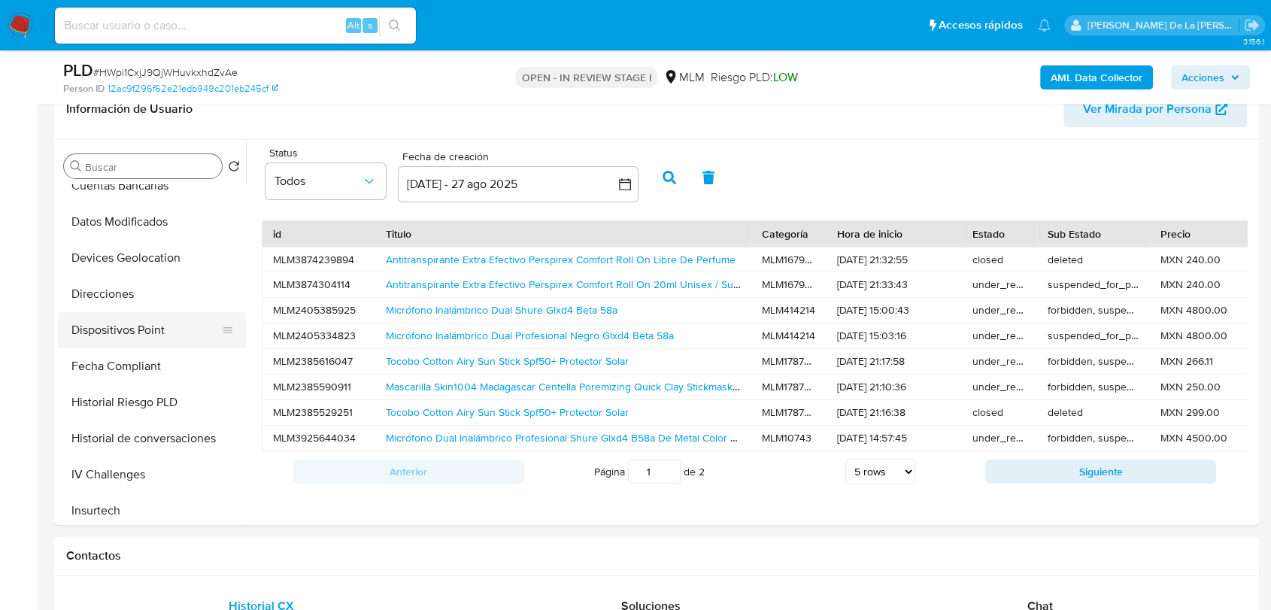
scroll to position [385, 0]
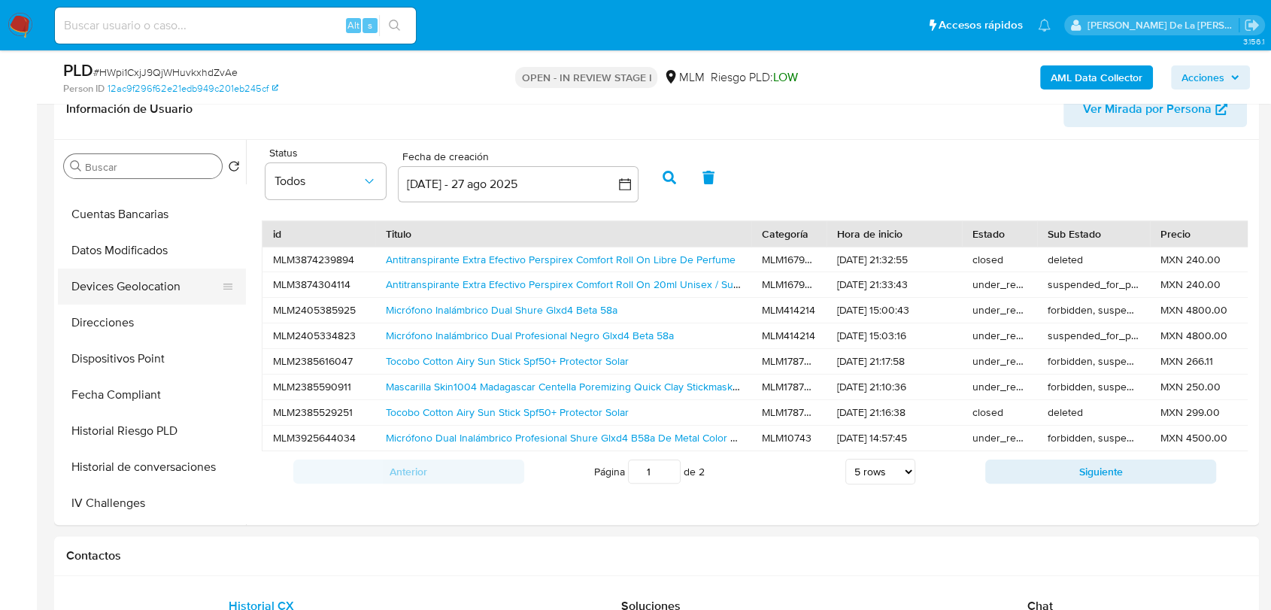
click at [112, 283] on button "Devices Geolocation" at bounding box center [146, 287] width 176 height 36
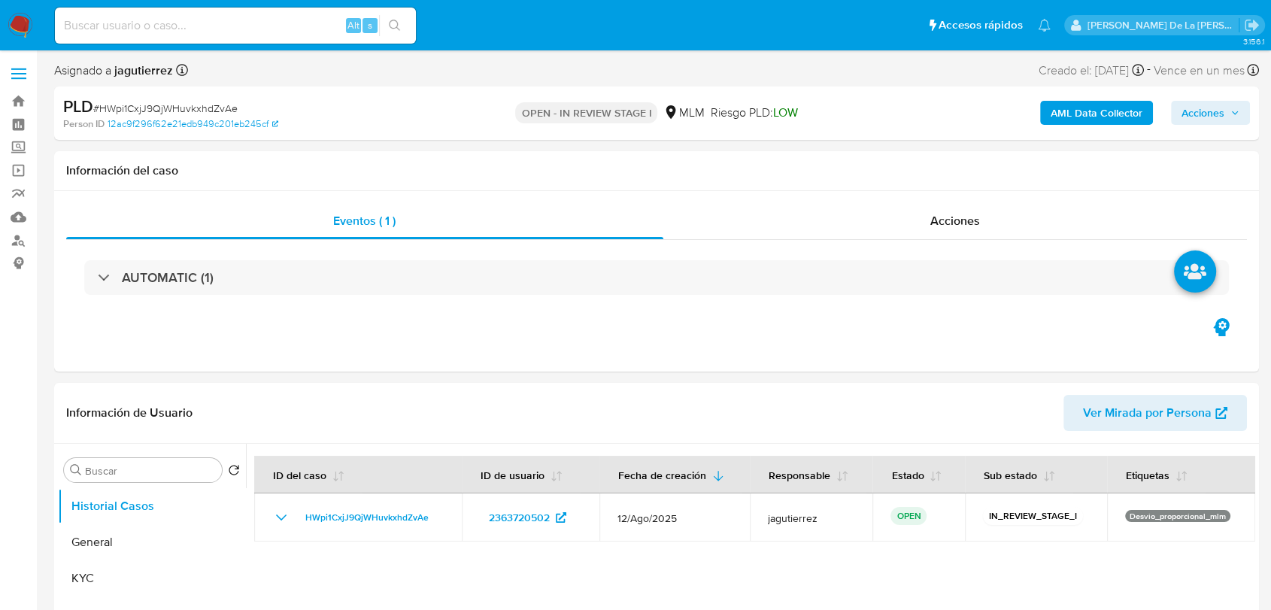
select select "10"
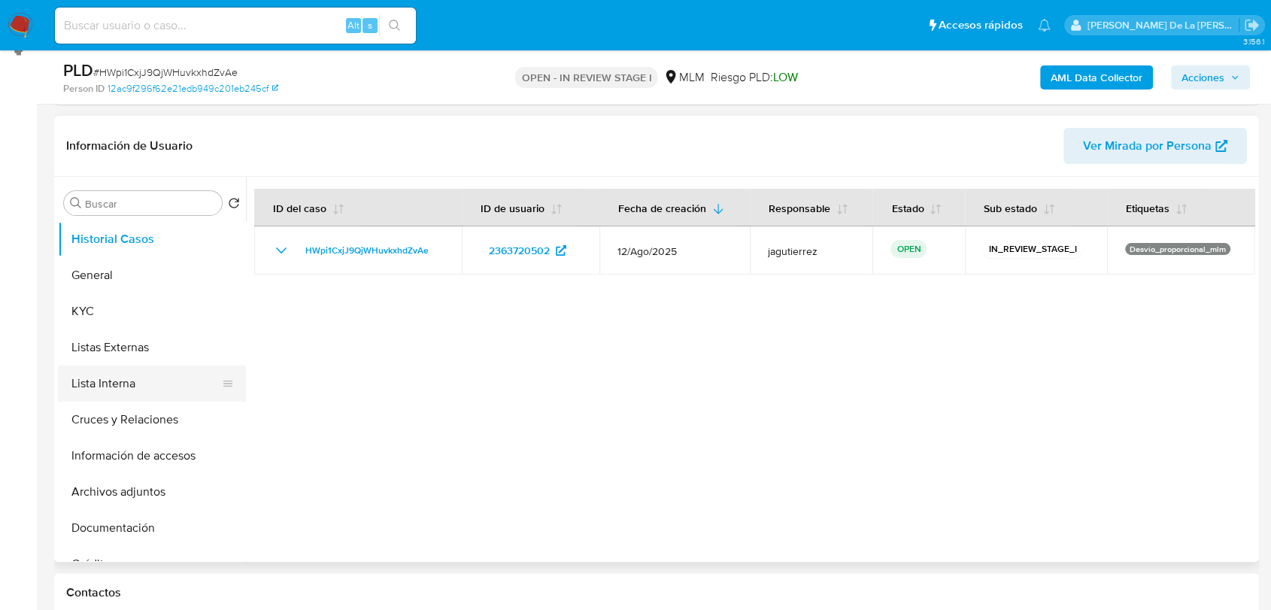
scroll to position [250, 0]
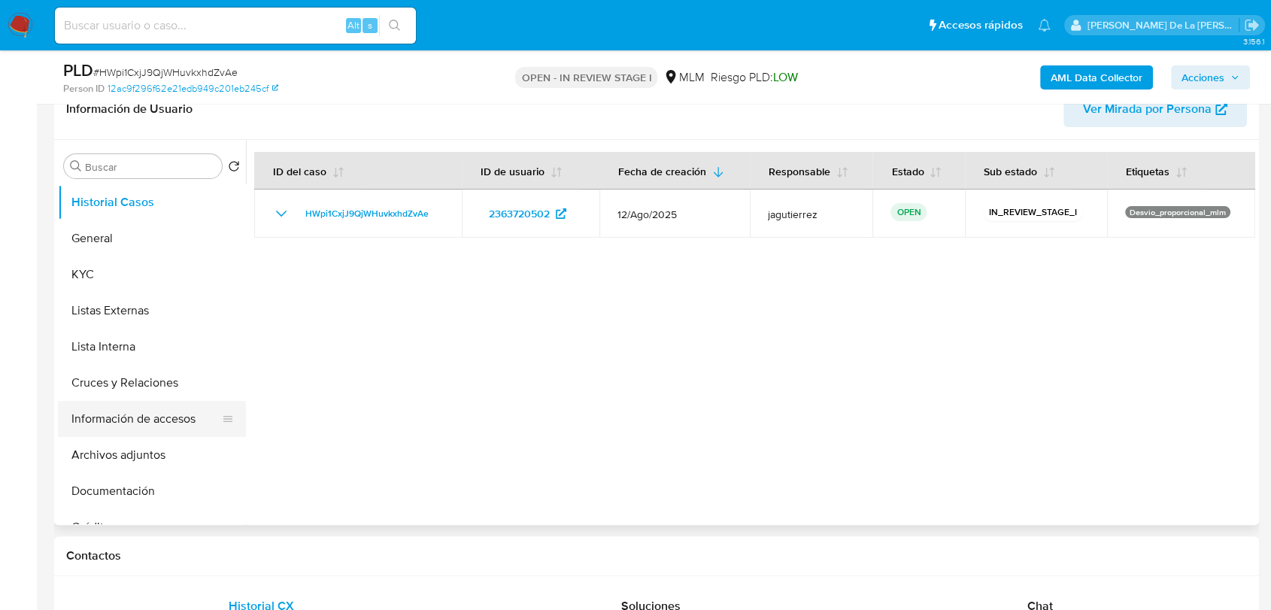
click at [131, 403] on button "Información de accesos" at bounding box center [146, 419] width 176 height 36
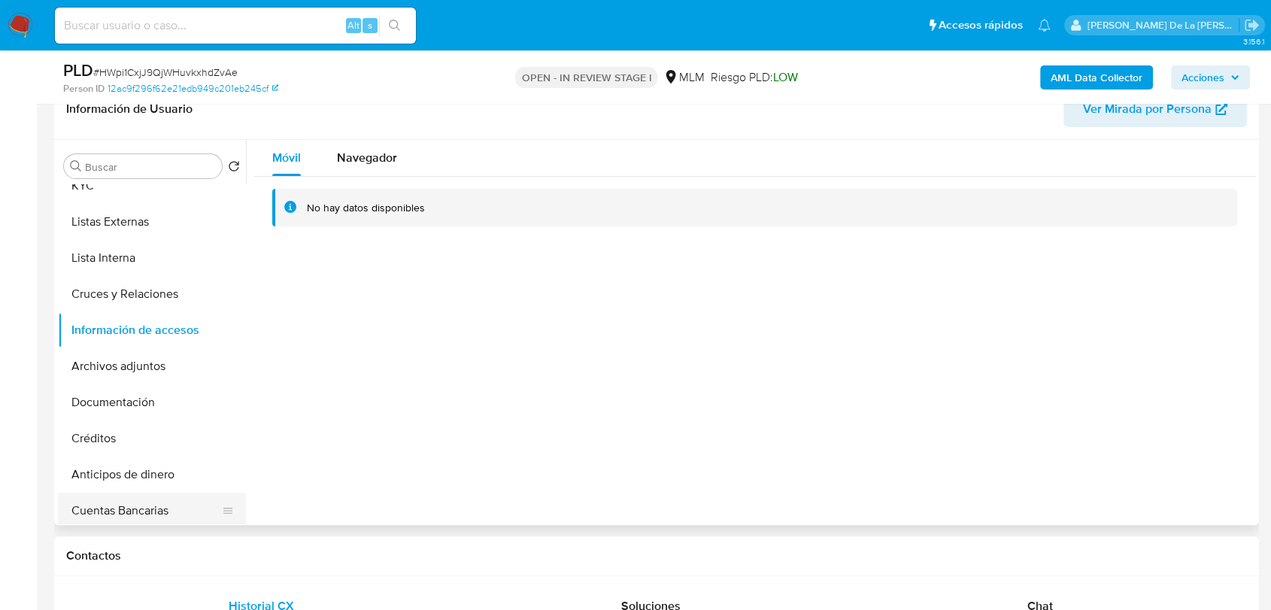
scroll to position [0, 0]
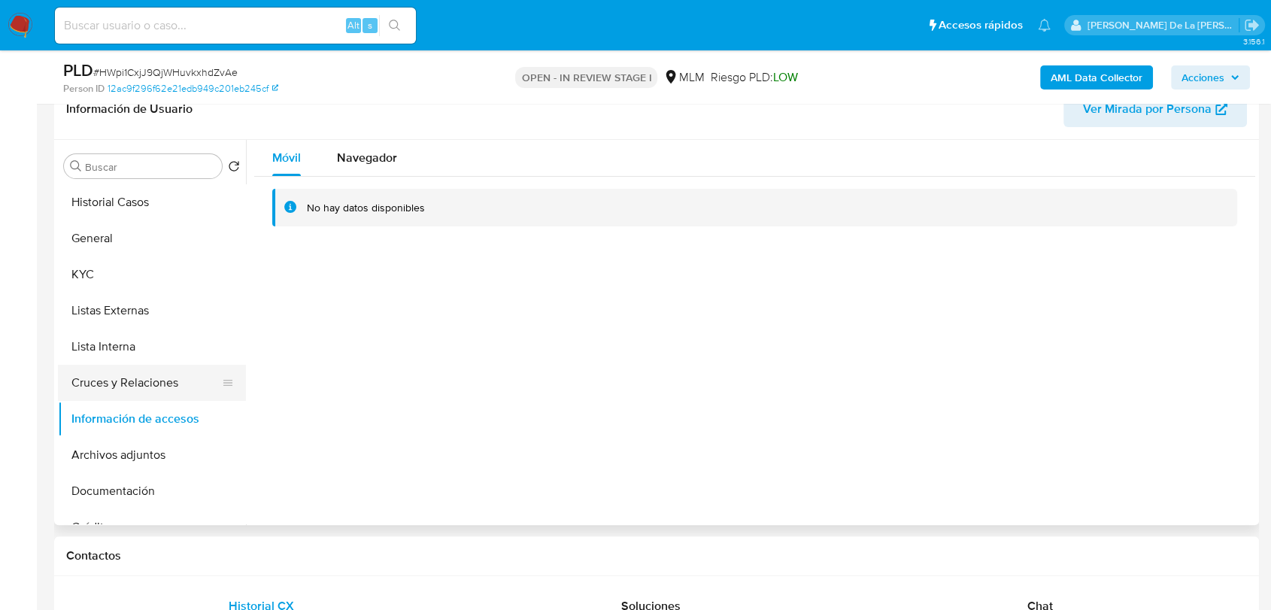
click at [115, 381] on button "Cruces y Relaciones" at bounding box center [146, 383] width 176 height 36
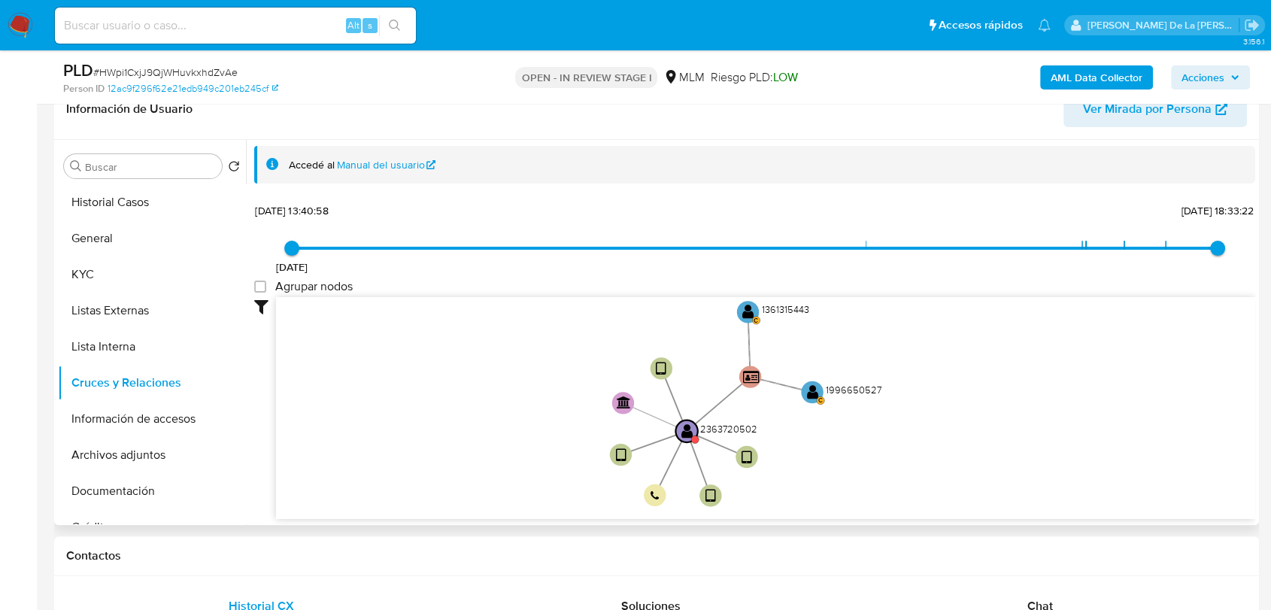
drag, startPoint x: 610, startPoint y: 375, endPoint x: 557, endPoint y: 445, distance: 88.2
click at [557, 445] on icon "device-67ea5bc302ce8ba28e82f5ab  user-2363720502  2363720502 device-688825f9d…" at bounding box center [765, 406] width 979 height 218
click at [131, 423] on button "Información de accesos" at bounding box center [146, 419] width 176 height 36
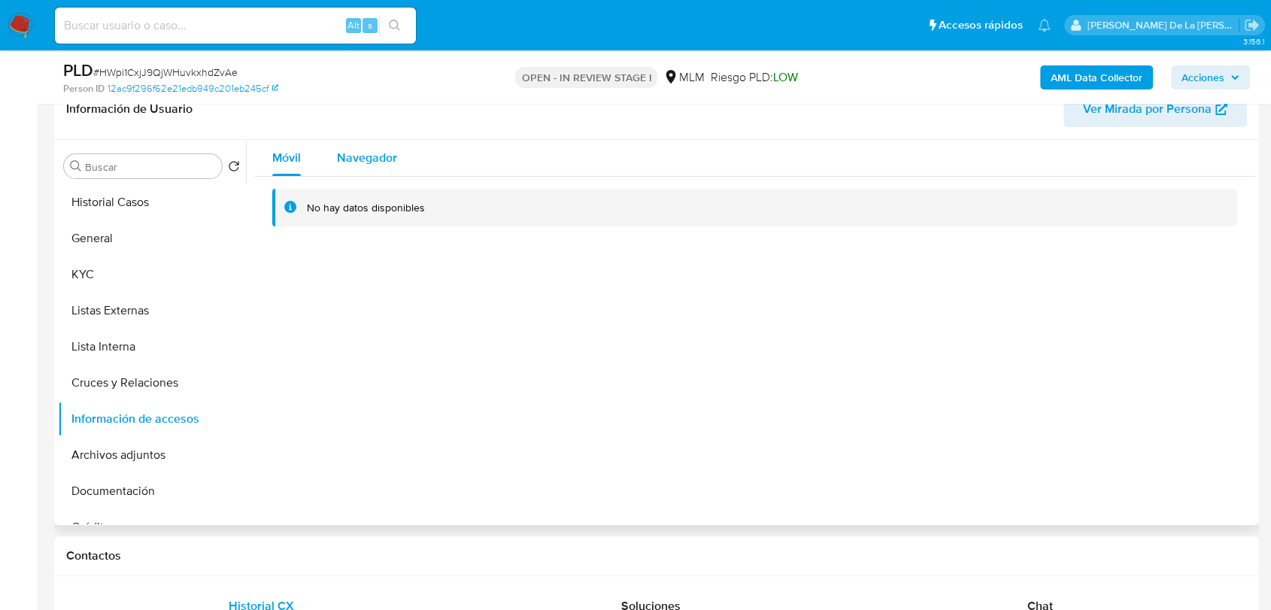
click at [367, 165] on span "Navegador" at bounding box center [367, 157] width 60 height 17
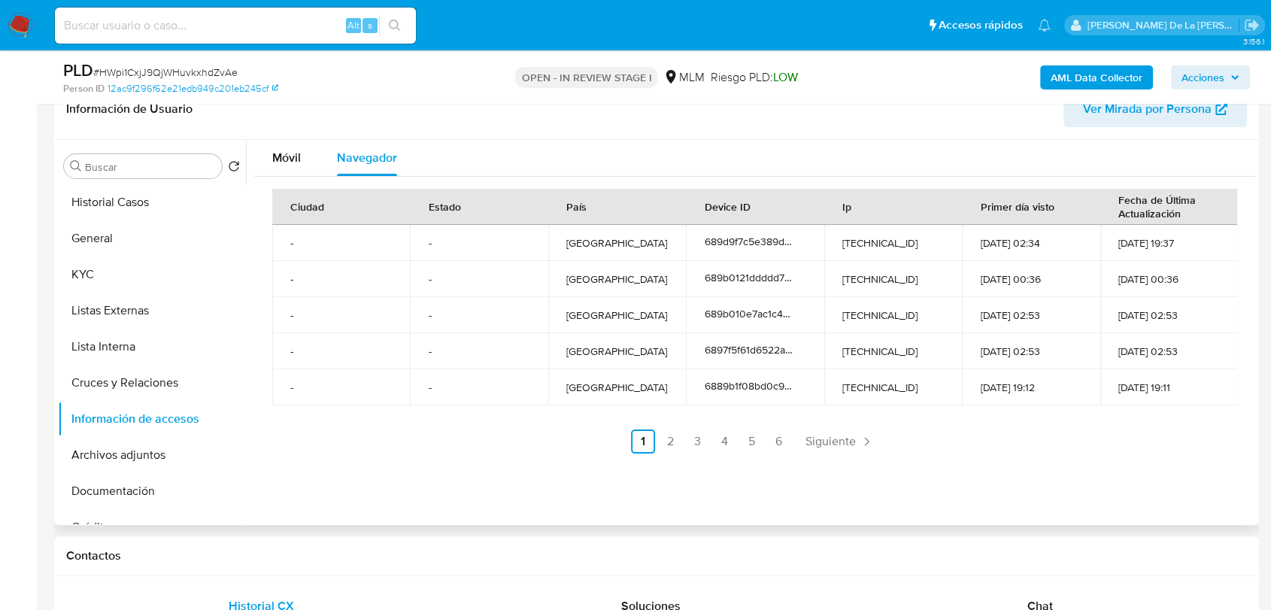
click at [896, 235] on td "[TECHNICAL_ID]" at bounding box center [893, 243] width 138 height 36
copy td "[TECHNICAL_ID]"
click at [842, 441] on span "Siguiente" at bounding box center [831, 441] width 50 height 12
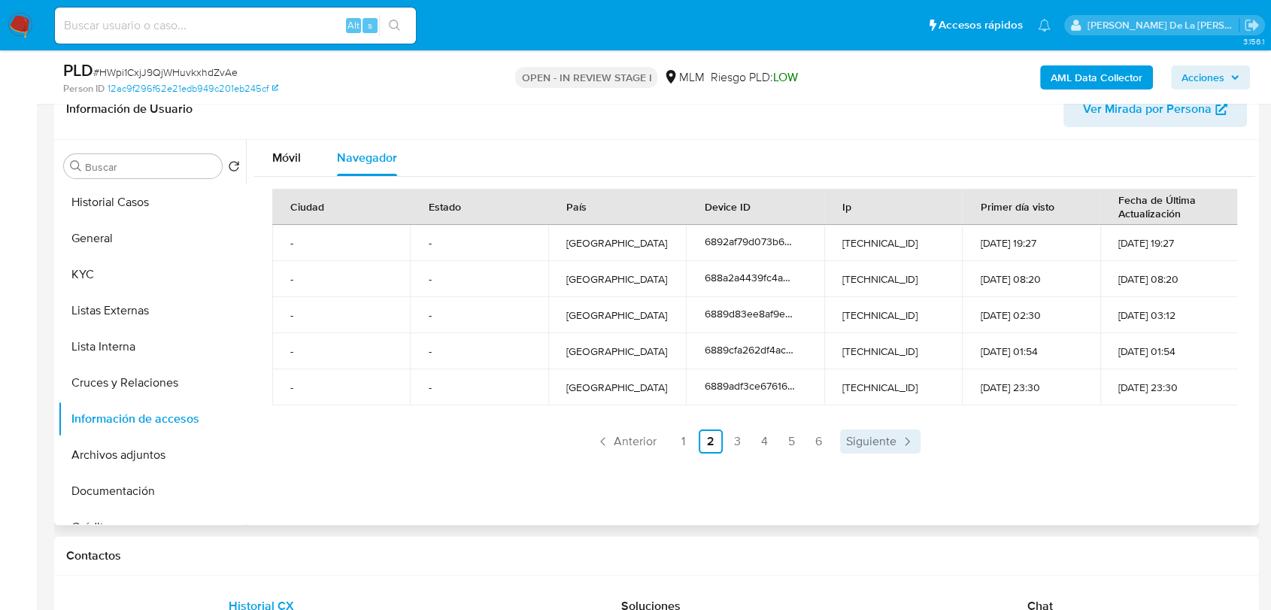
click at [846, 440] on span "Siguiente" at bounding box center [871, 441] width 50 height 12
click at [848, 435] on span "Siguiente" at bounding box center [871, 441] width 50 height 12
click at [851, 432] on link "6" at bounding box center [863, 441] width 24 height 24
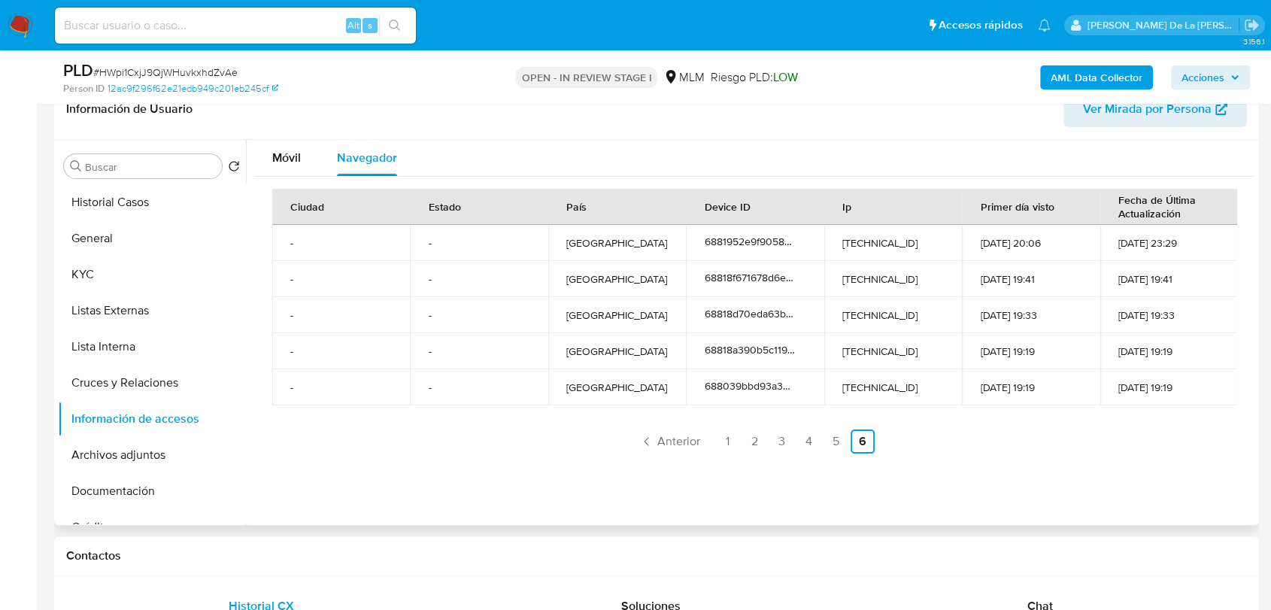
click at [851, 432] on link "6" at bounding box center [863, 441] width 24 height 24
drag, startPoint x: 924, startPoint y: 398, endPoint x: 866, endPoint y: 243, distance: 165.7
click at [866, 243] on tbody "- - Mexico 6881952e9f90583a5ac3509b 154.223.217.205 23-07-2025 20:06 23-07-2025…" at bounding box center [755, 315] width 966 height 181
click at [866, 243] on td "[TECHNICAL_ID]" at bounding box center [893, 243] width 138 height 36
click at [639, 441] on icon "Paginación" at bounding box center [646, 441] width 15 height 15
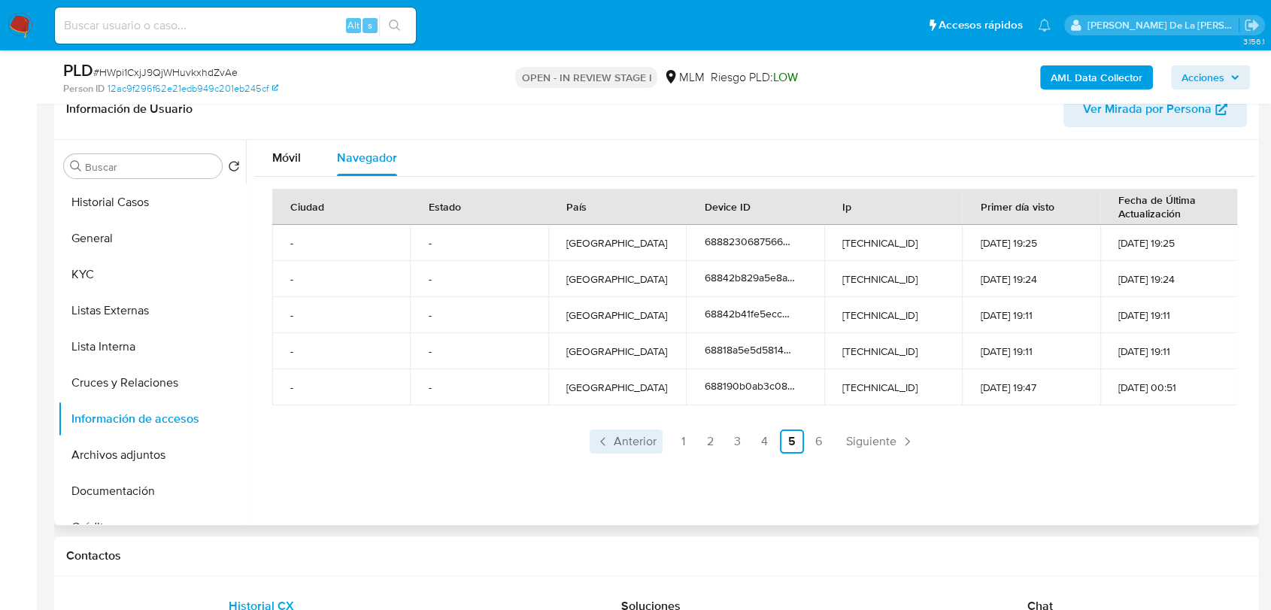
click at [626, 443] on span "Anterior" at bounding box center [635, 441] width 43 height 12
click at [602, 448] on icon "Paginación" at bounding box center [603, 441] width 15 height 15
click at [632, 435] on span "Anterior" at bounding box center [635, 441] width 43 height 12
